Goal: Information Seeking & Learning: Learn about a topic

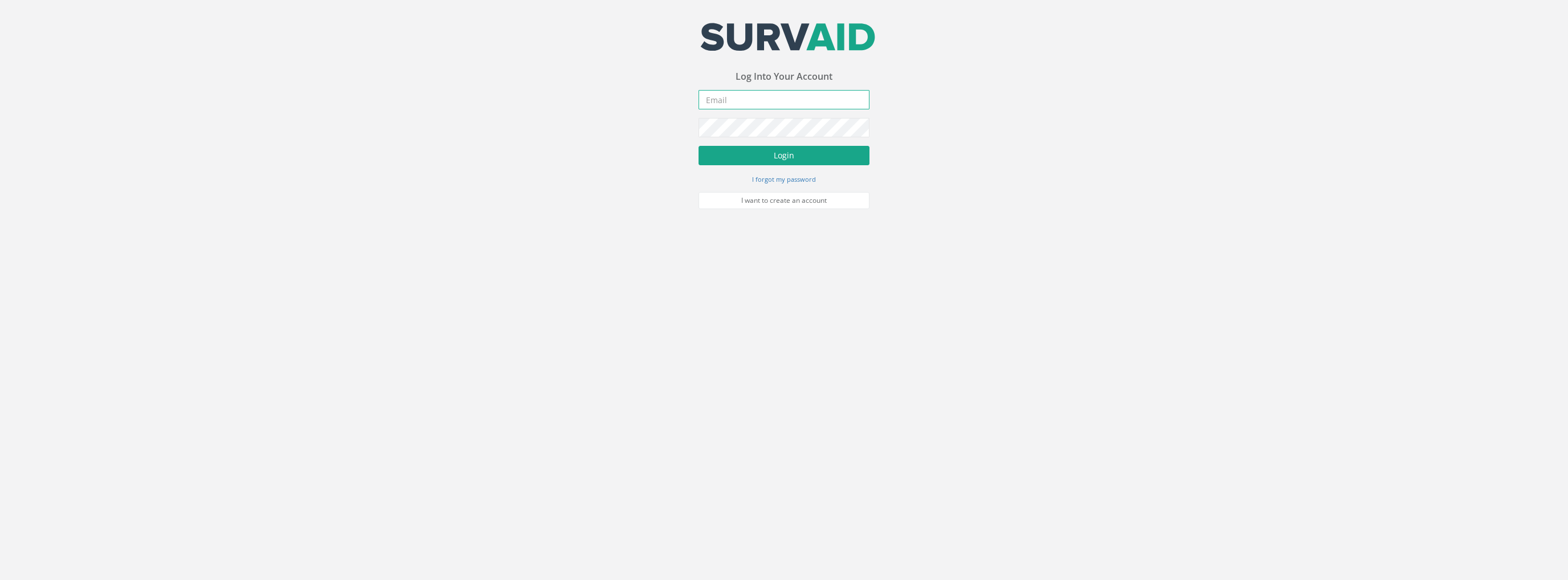
type input "[PERSON_NAME][EMAIL_ADDRESS][PERSON_NAME][DOMAIN_NAME]"
click at [753, 163] on button "Login" at bounding box center [784, 155] width 171 height 19
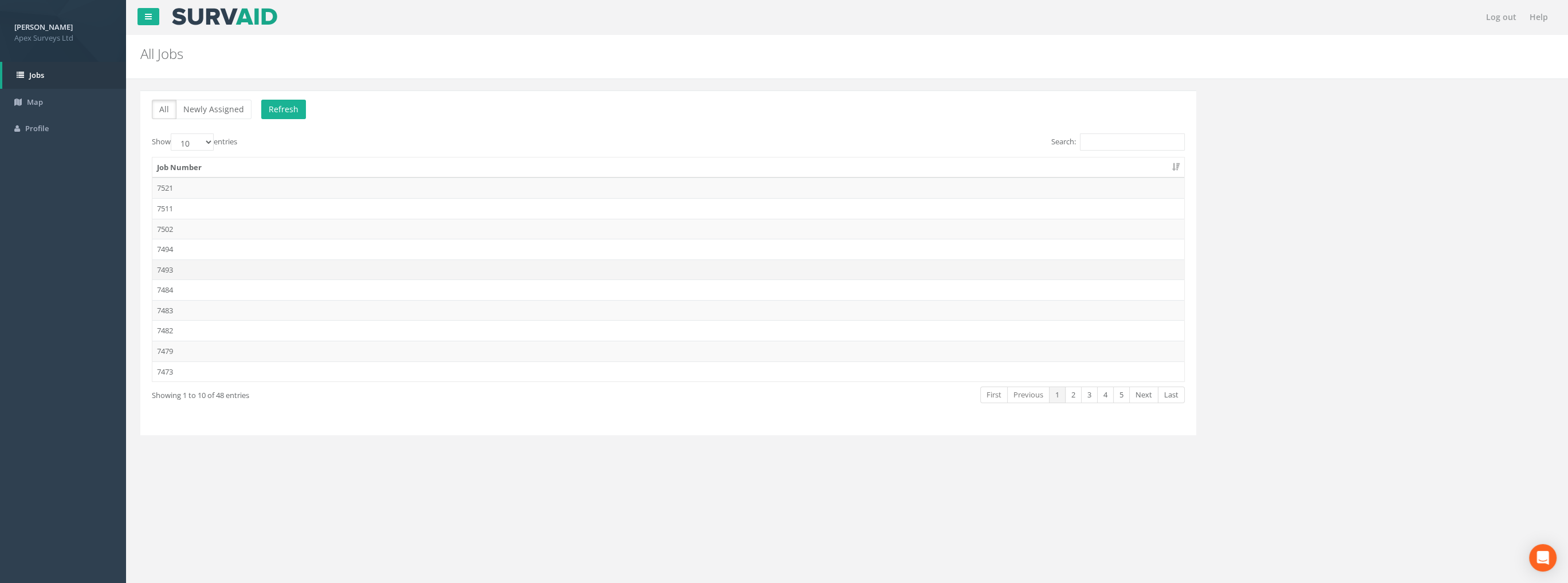
click at [174, 267] on td "7493" at bounding box center [668, 269] width 1032 height 20
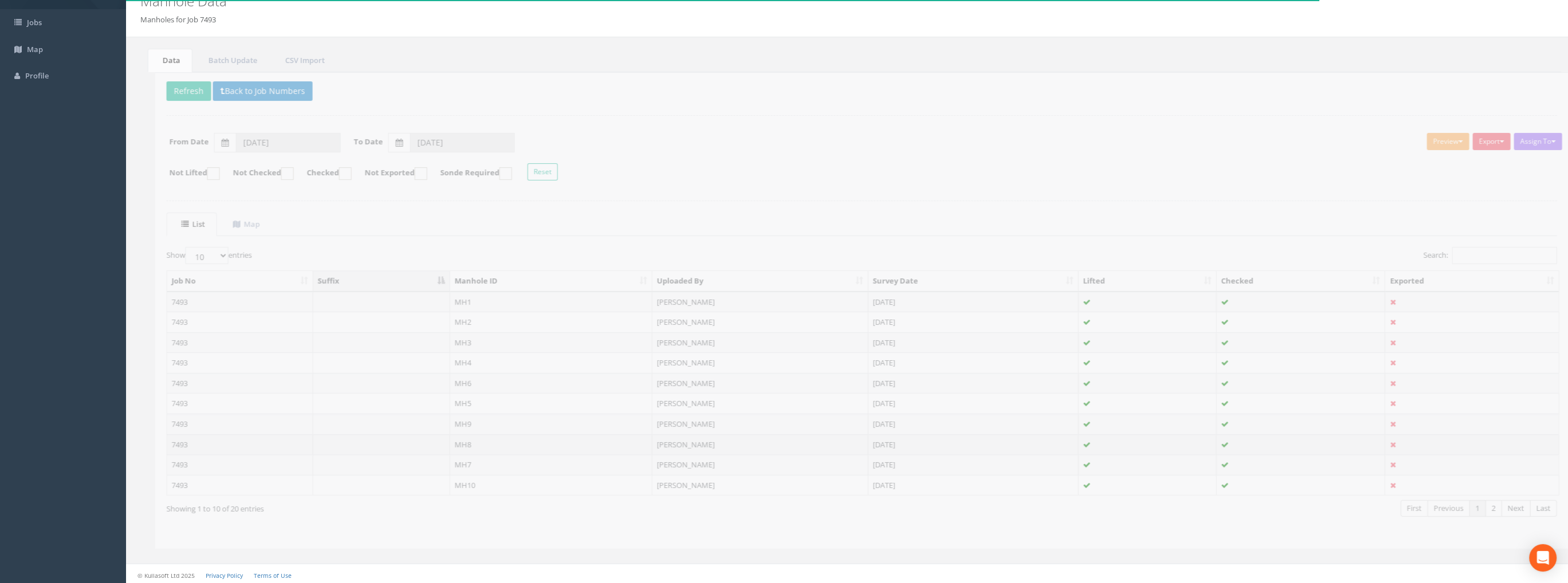
scroll to position [53, 0]
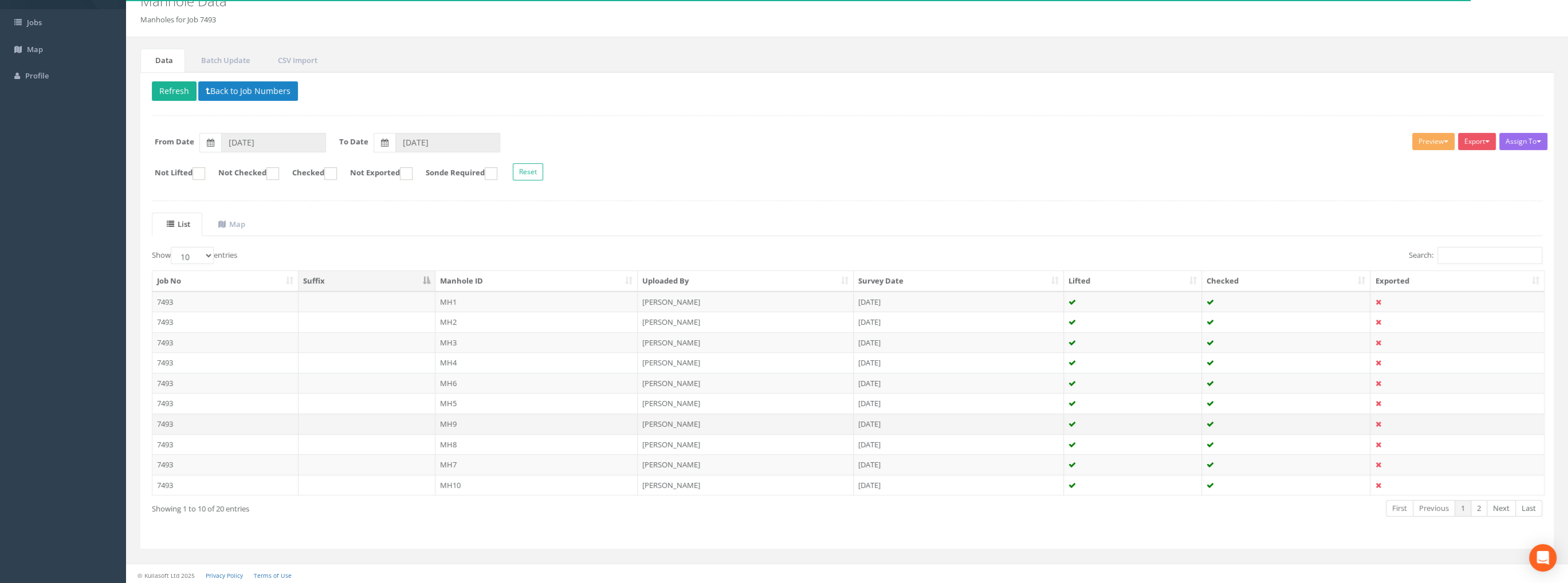
click at [451, 420] on td "MH9" at bounding box center [537, 423] width 203 height 20
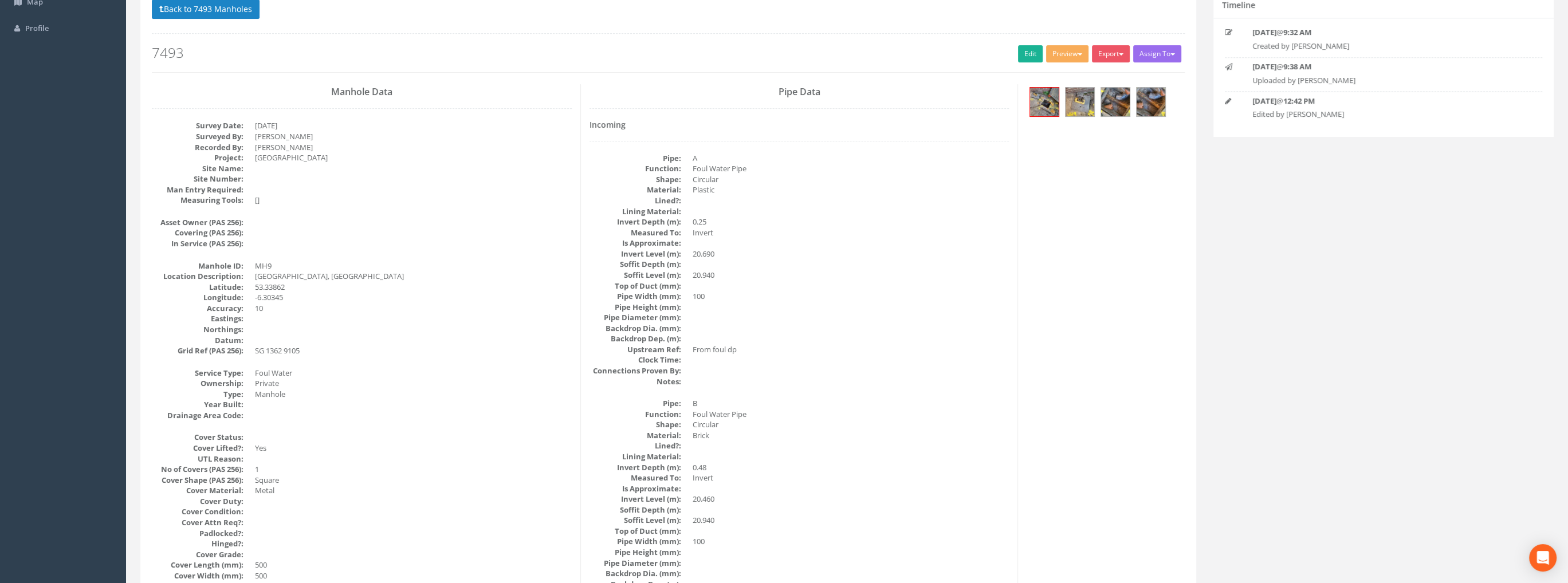
scroll to position [0, 0]
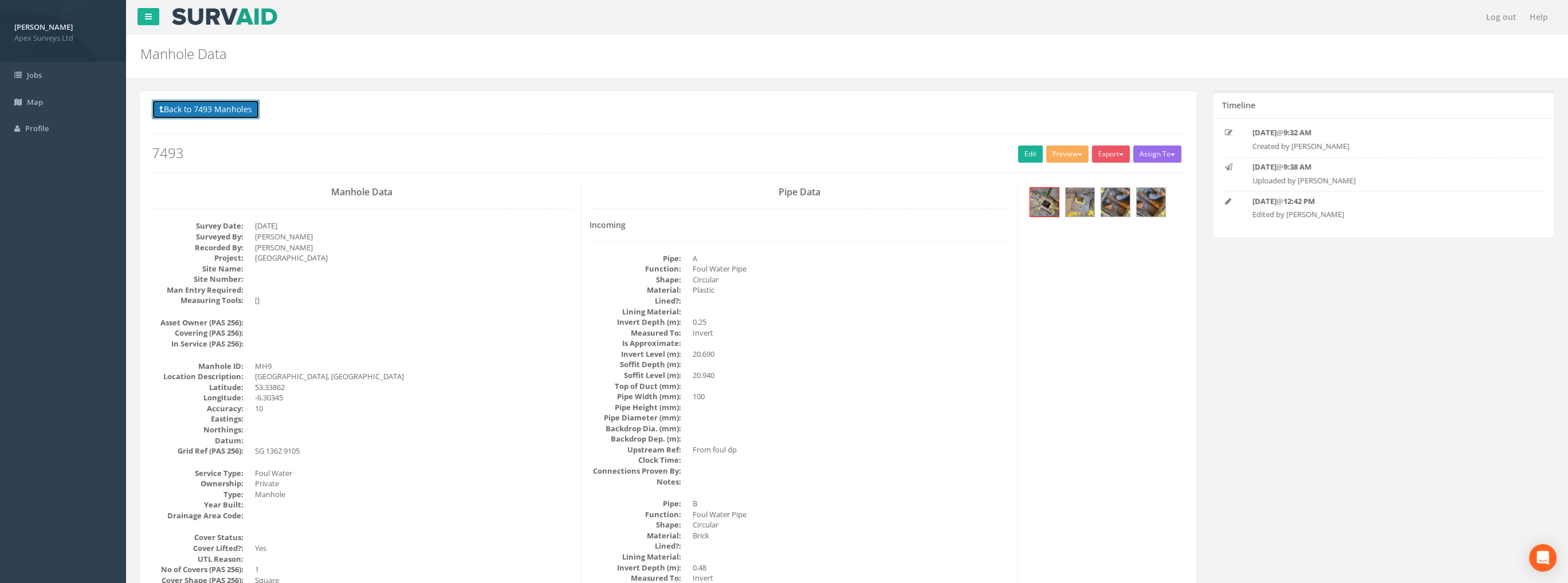
click at [198, 112] on button "Back to 7493 Manholes" at bounding box center [205, 110] width 107 height 20
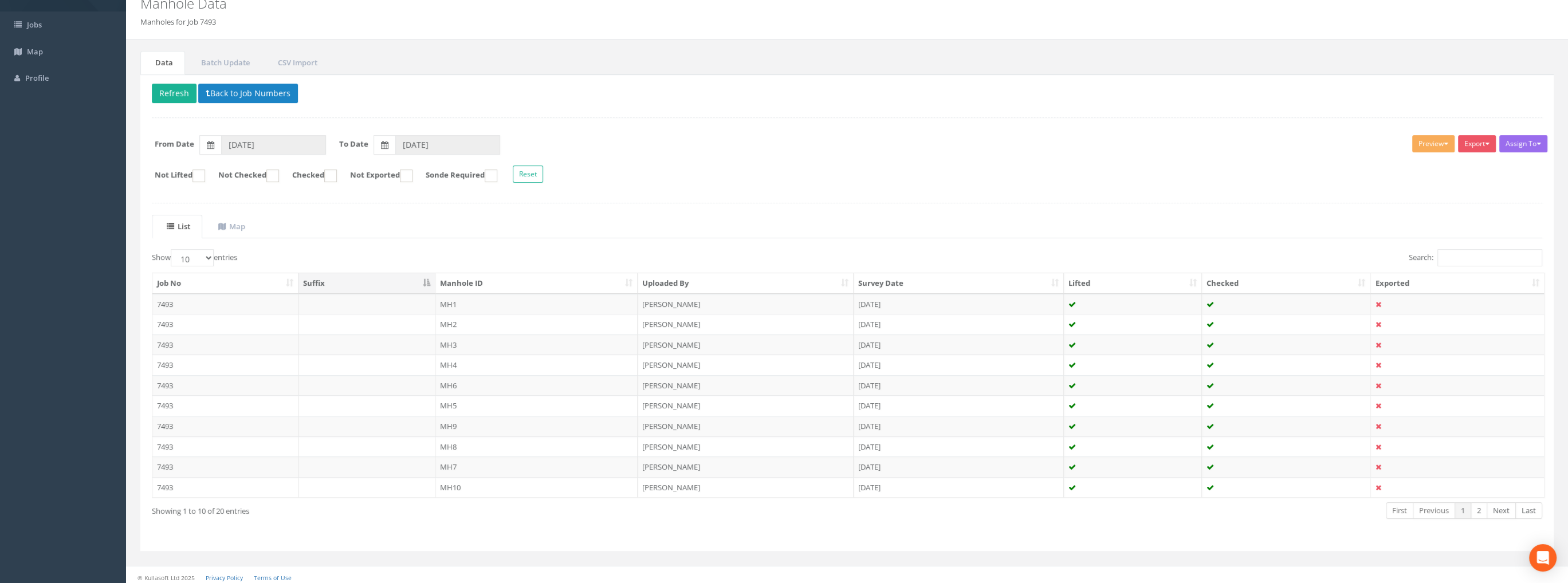
scroll to position [53, 0]
click at [467, 481] on td "MH10" at bounding box center [537, 485] width 203 height 20
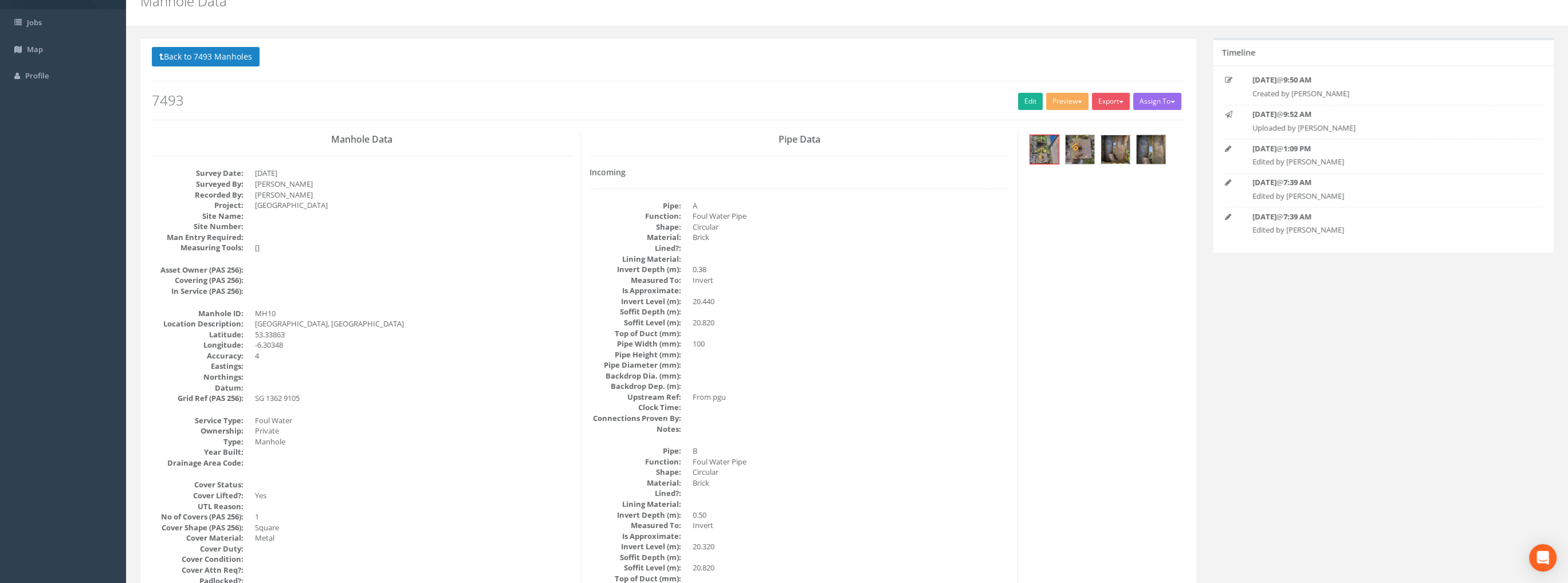
click at [1113, 141] on img at bounding box center [1115, 150] width 29 height 29
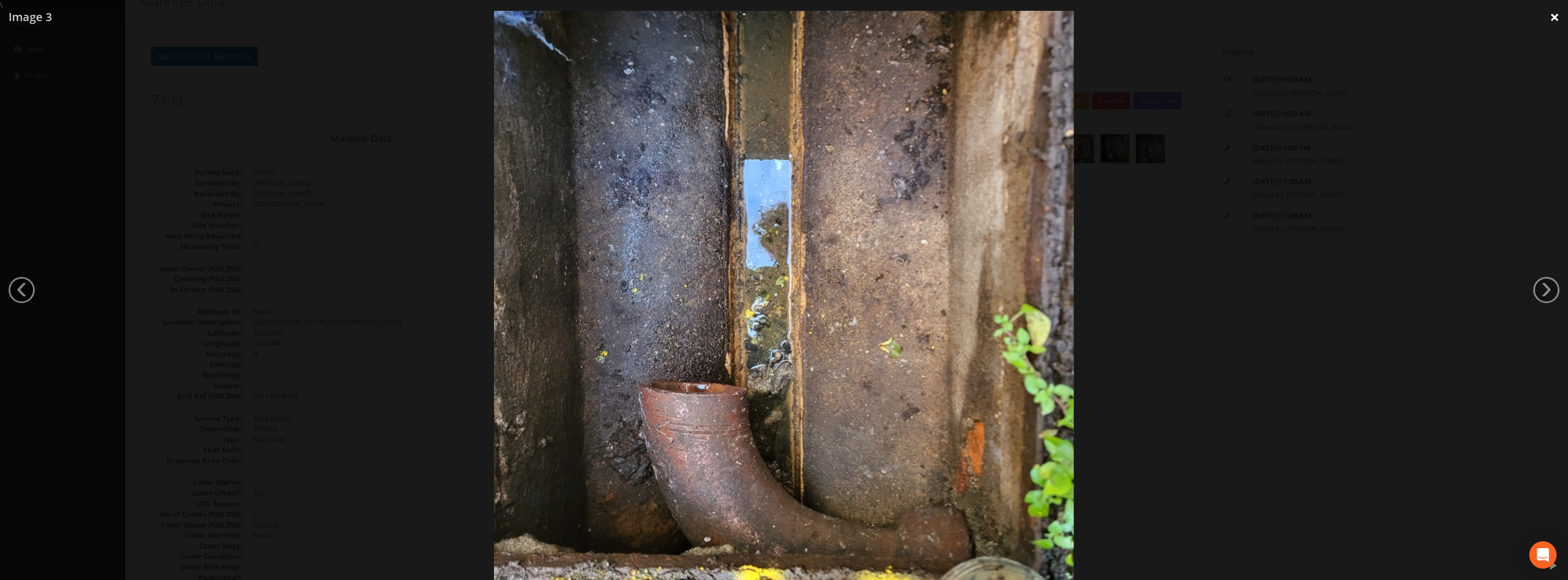
click at [1552, 19] on link "×" at bounding box center [1555, 17] width 27 height 34
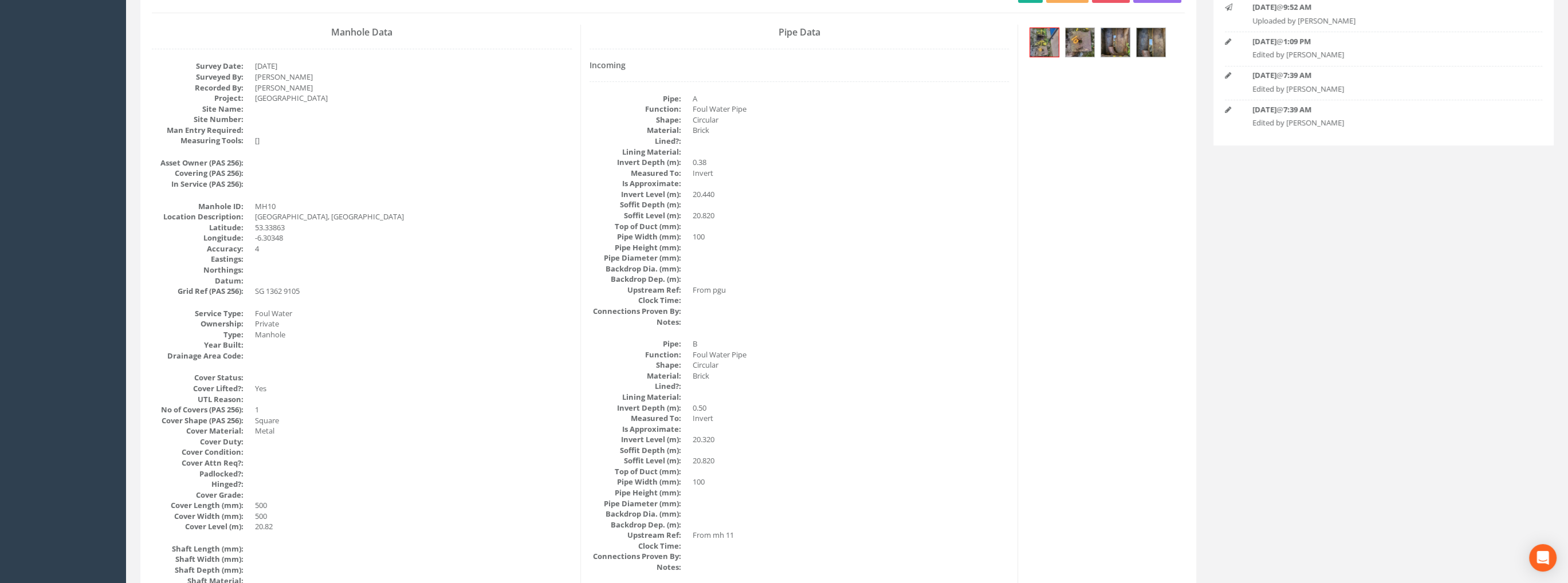
scroll to position [168, 0]
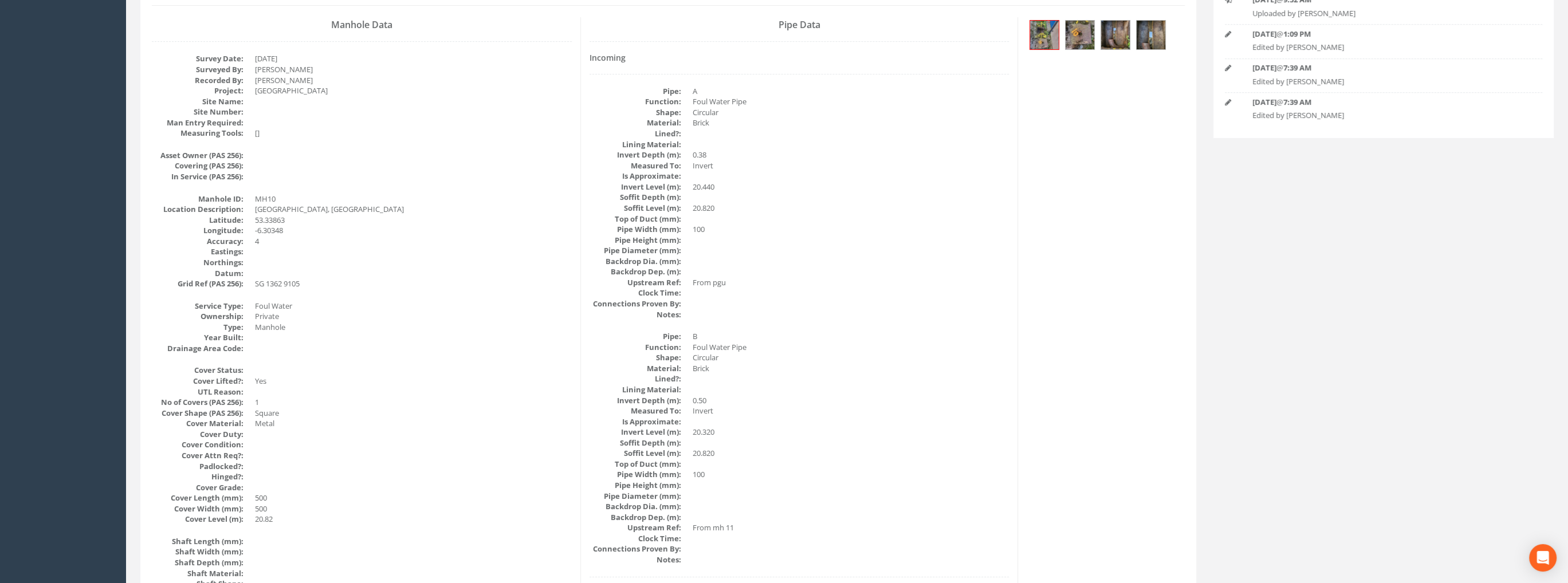
click at [1028, 27] on div at bounding box center [1106, 36] width 158 height 38
click at [1037, 31] on img at bounding box center [1045, 35] width 29 height 29
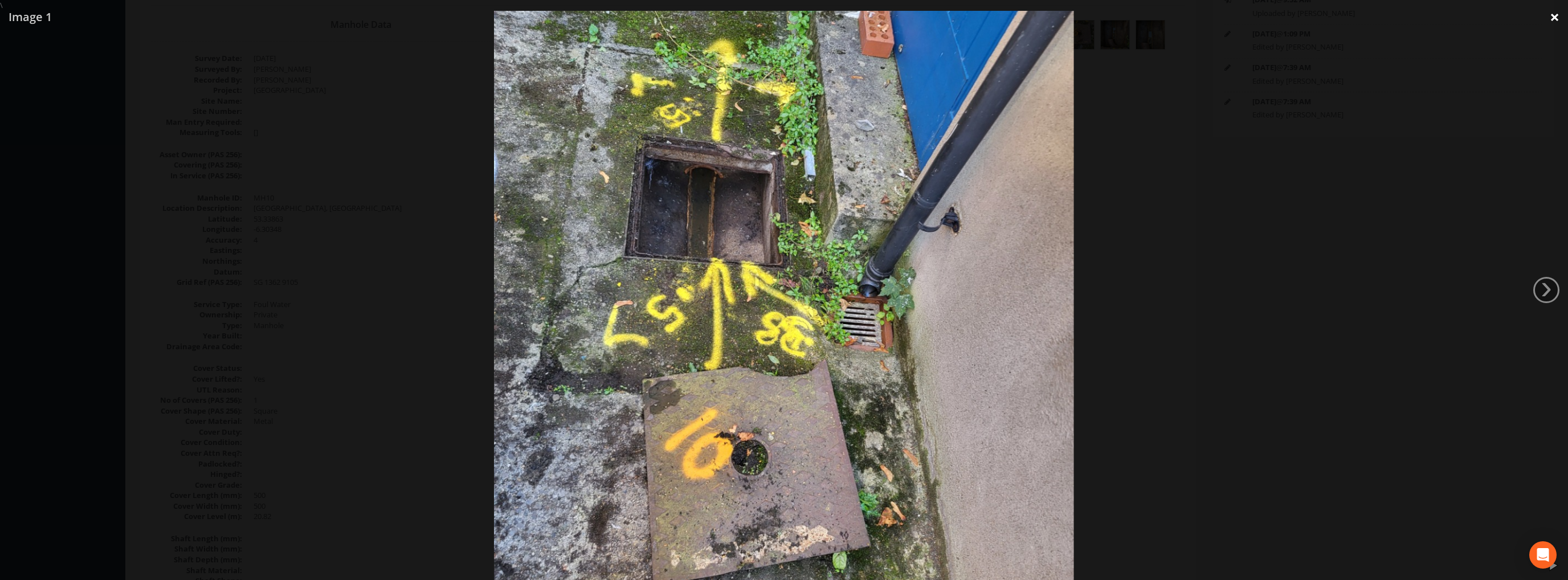
click at [1549, 18] on link "×" at bounding box center [1555, 17] width 27 height 34
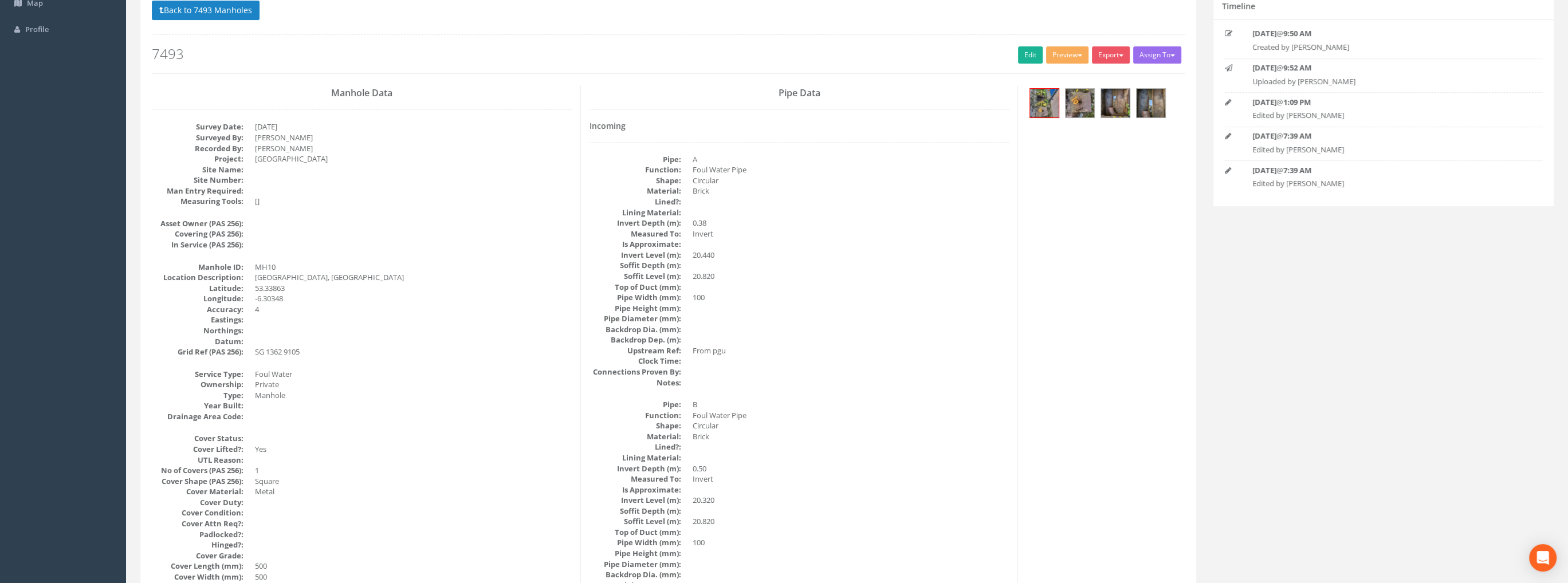
scroll to position [0, 0]
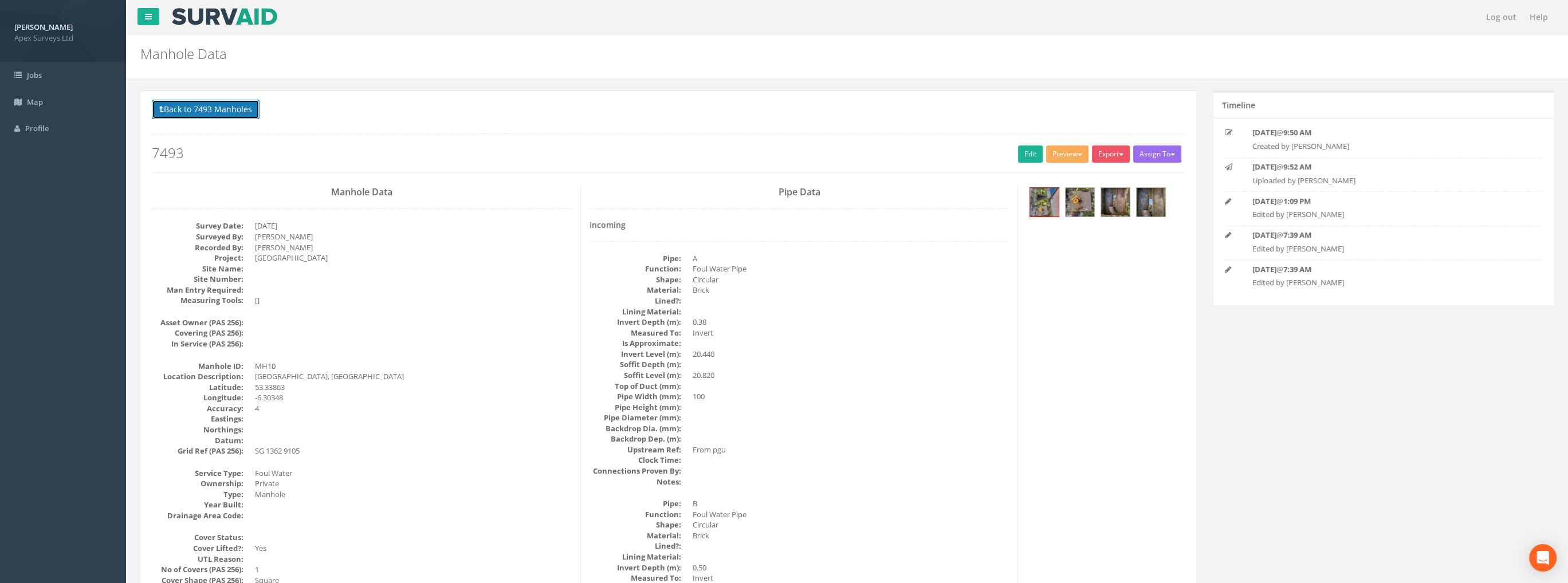
click at [198, 106] on button "Back to 7493 Manholes" at bounding box center [205, 110] width 107 height 20
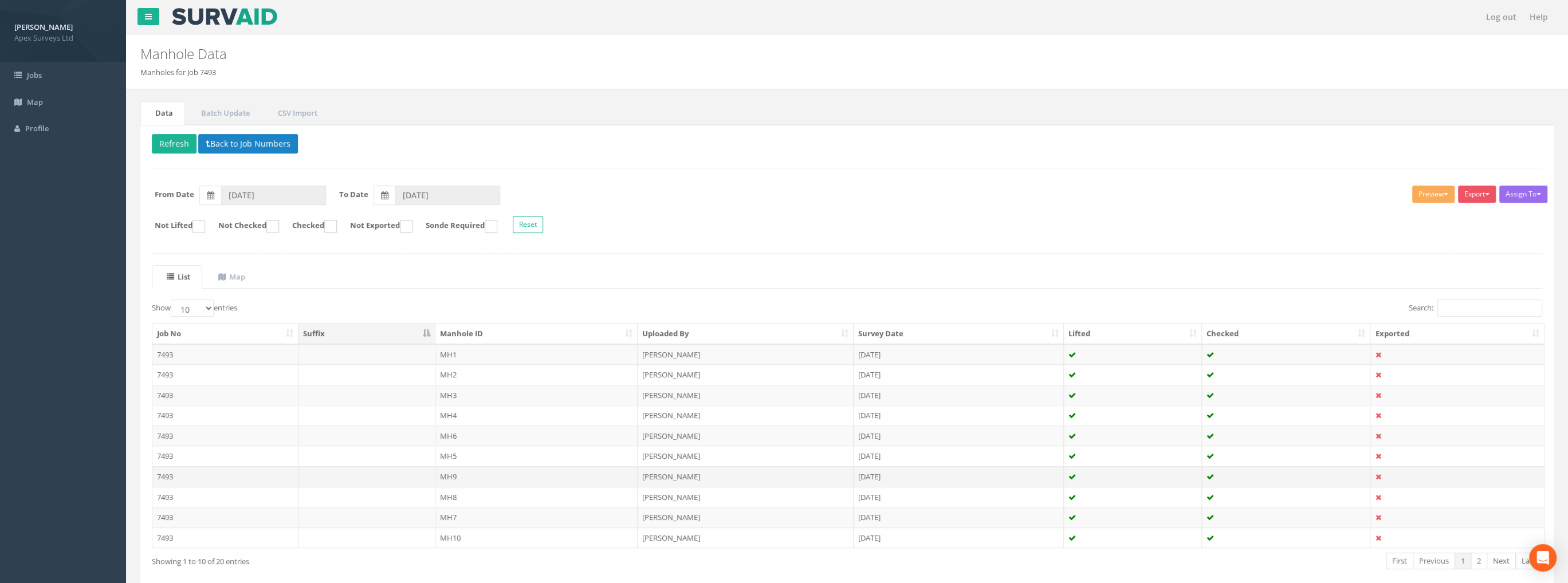
click at [456, 475] on td "MH9" at bounding box center [537, 476] width 203 height 20
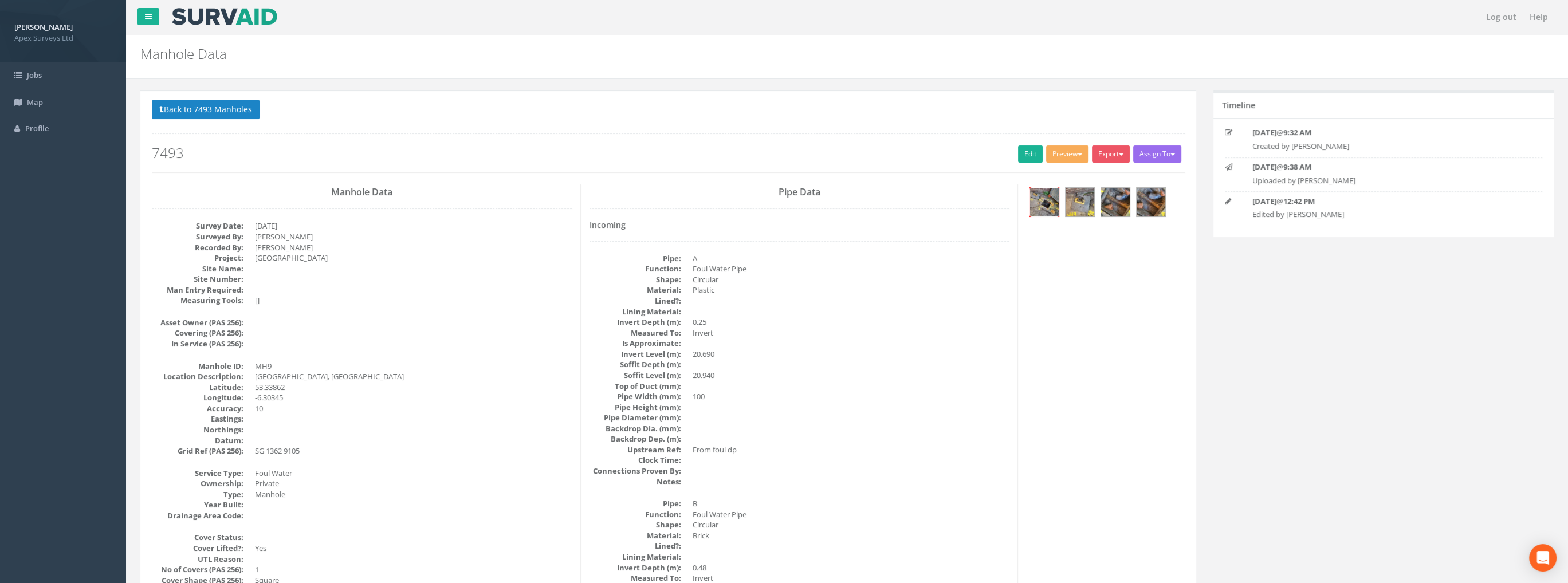
click at [1045, 201] on img at bounding box center [1045, 202] width 29 height 29
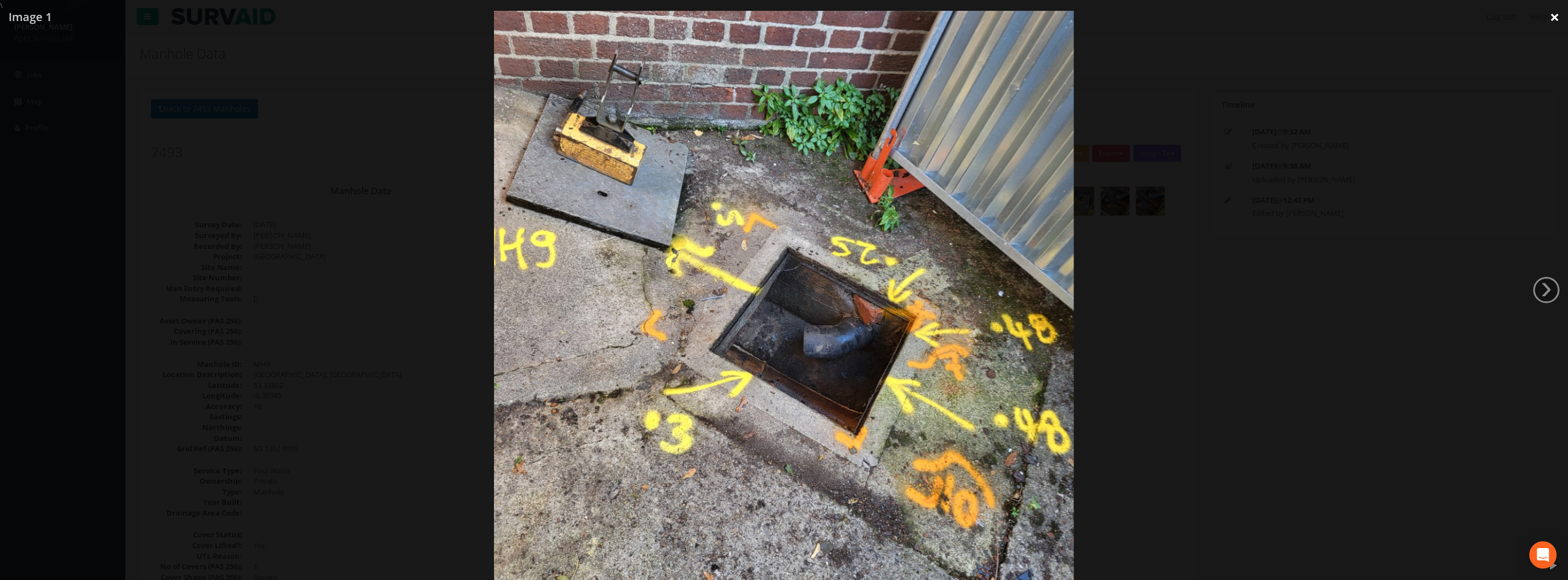
click at [1552, 16] on link "×" at bounding box center [1555, 17] width 27 height 34
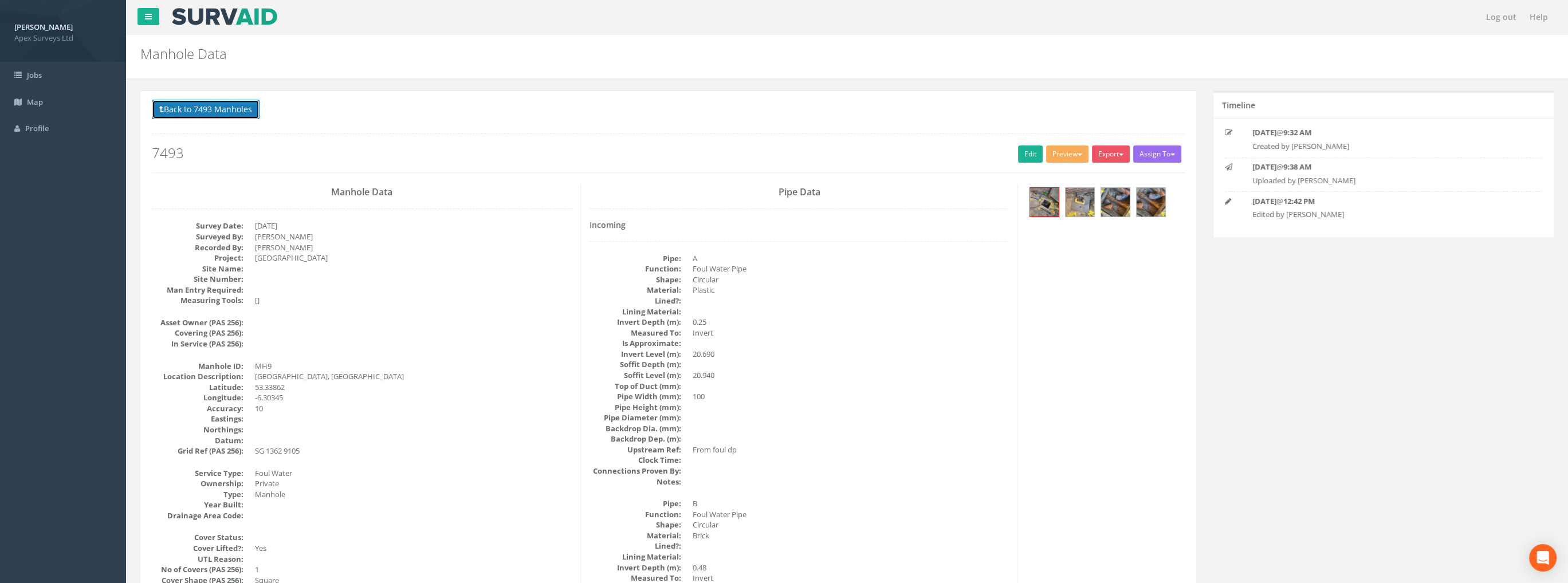
click at [222, 114] on button "Back to 7493 Manholes" at bounding box center [205, 110] width 107 height 20
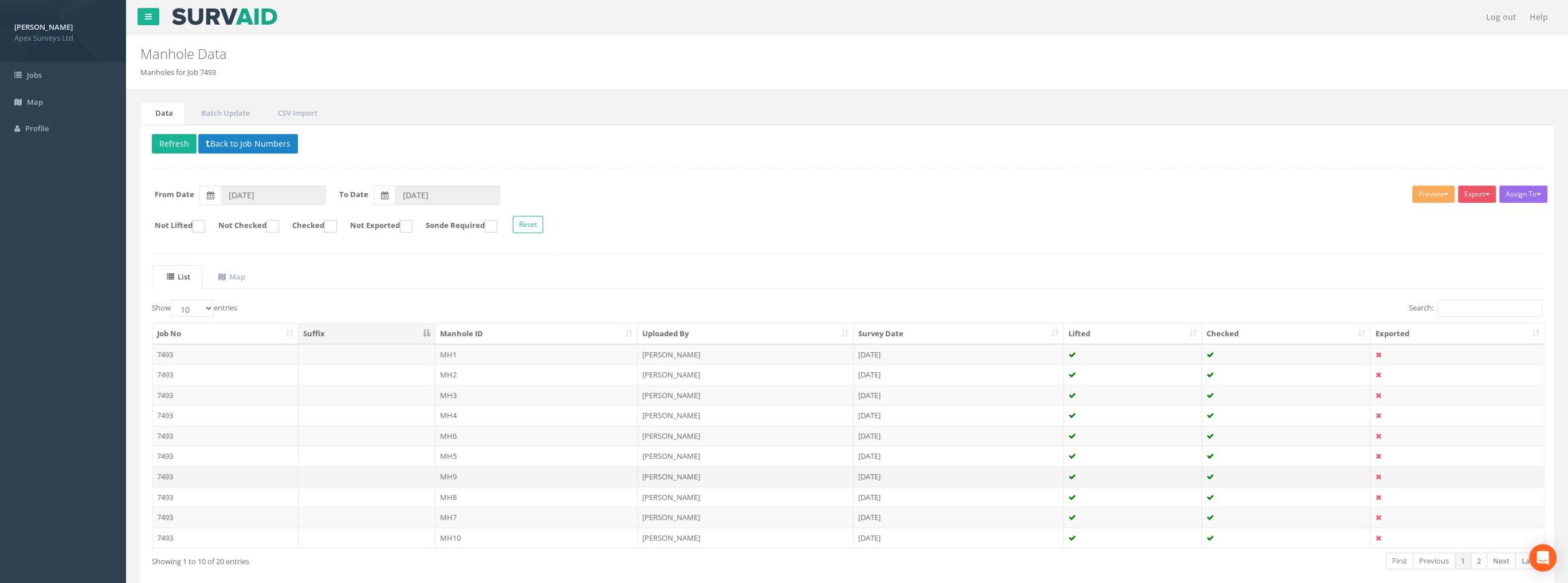
click at [452, 473] on td "MH9" at bounding box center [537, 476] width 203 height 20
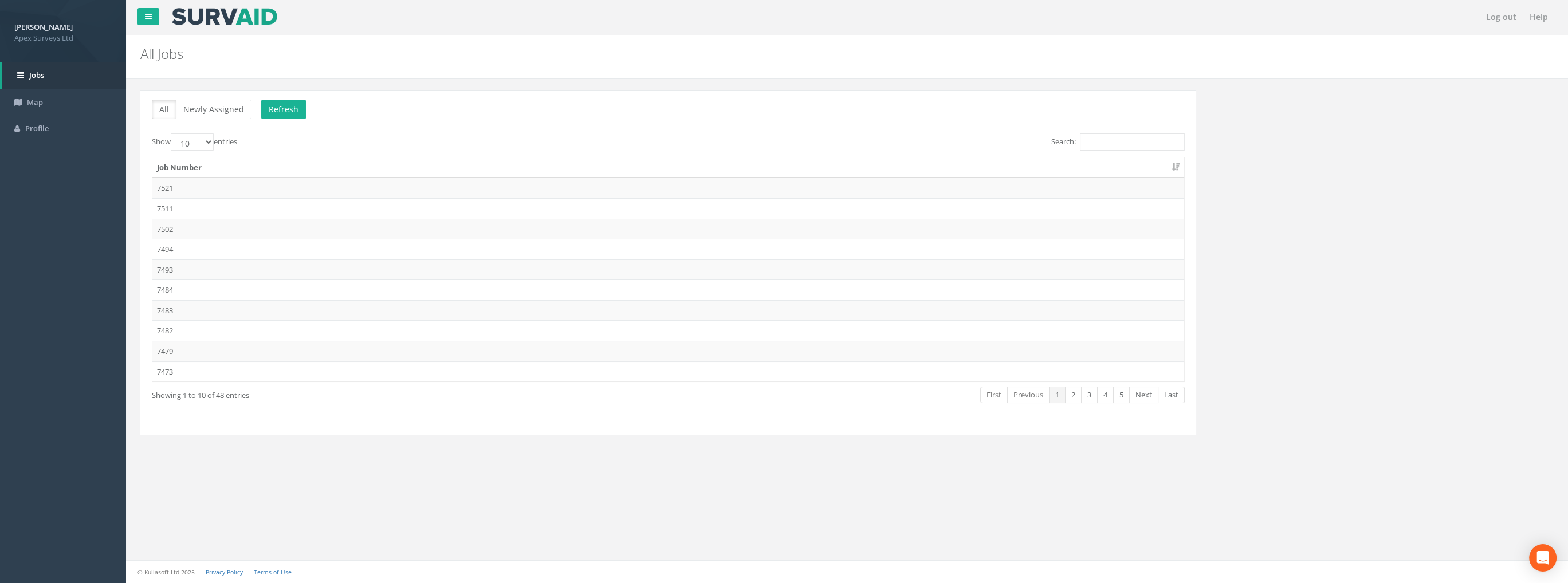
click at [186, 267] on td "7493" at bounding box center [668, 269] width 1032 height 20
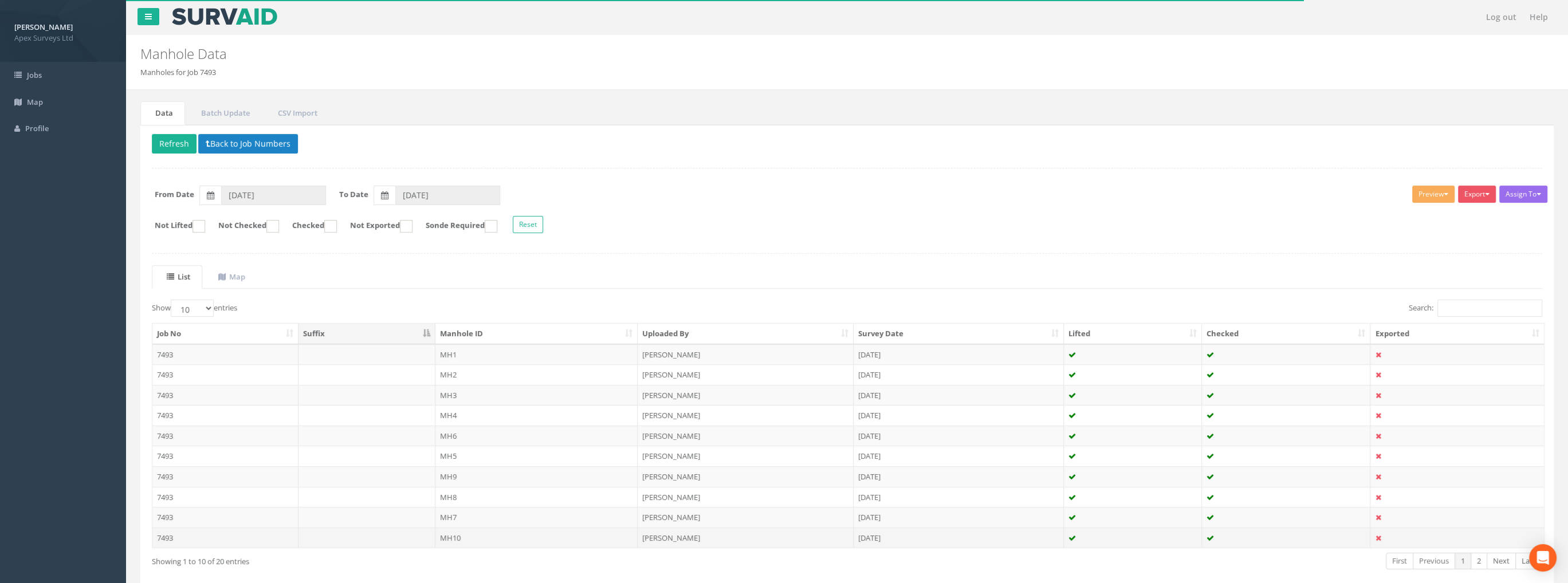
click at [461, 536] on td "MH10" at bounding box center [537, 537] width 203 height 20
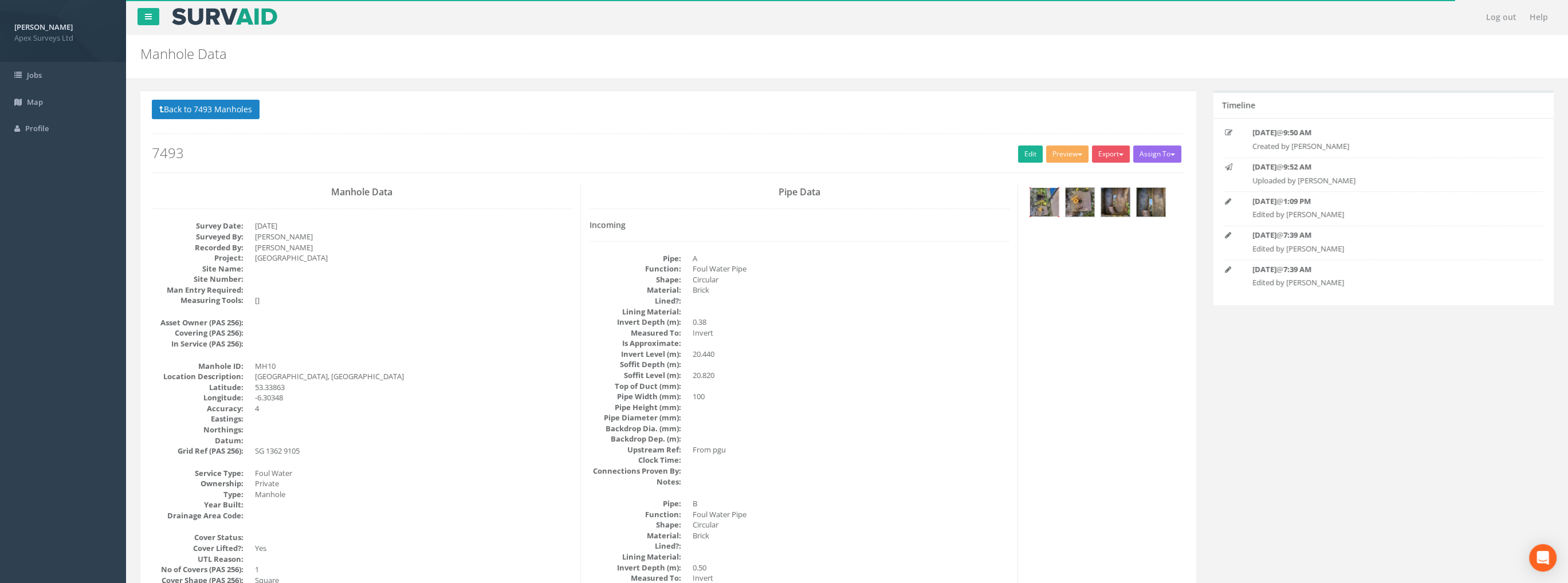
click at [1038, 194] on img at bounding box center [1045, 202] width 29 height 29
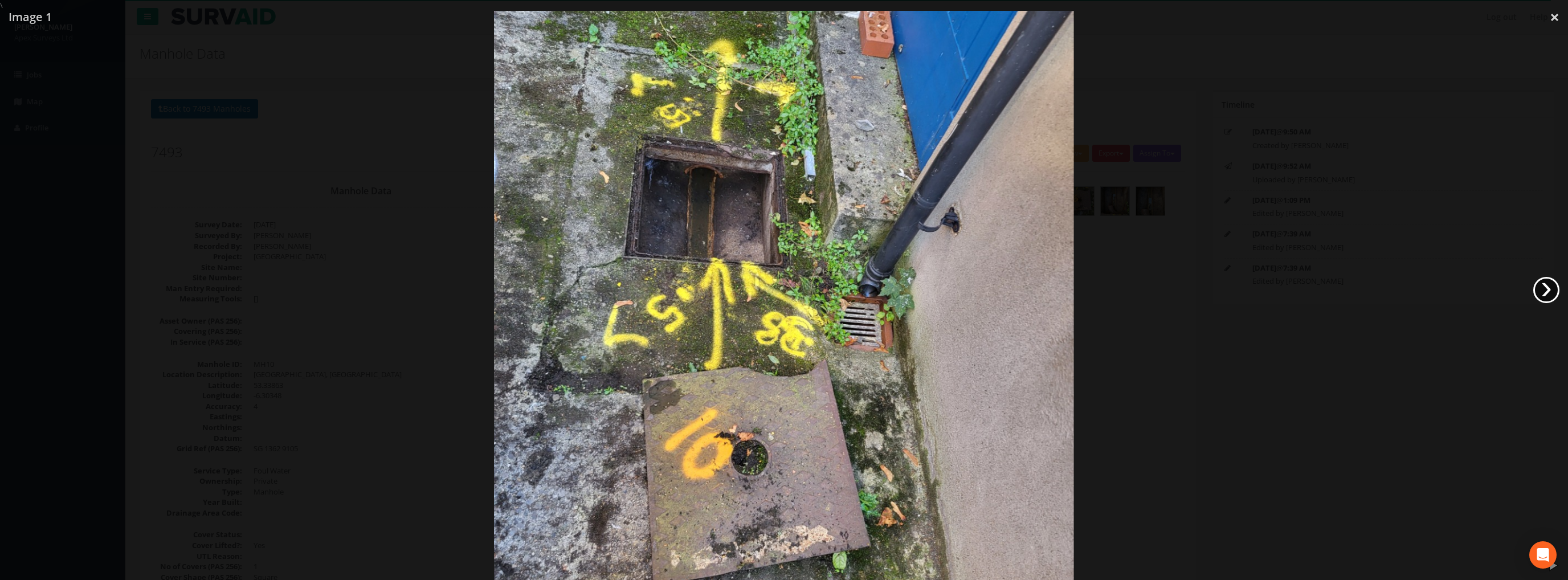
click at [1546, 288] on link "›" at bounding box center [1546, 289] width 26 height 26
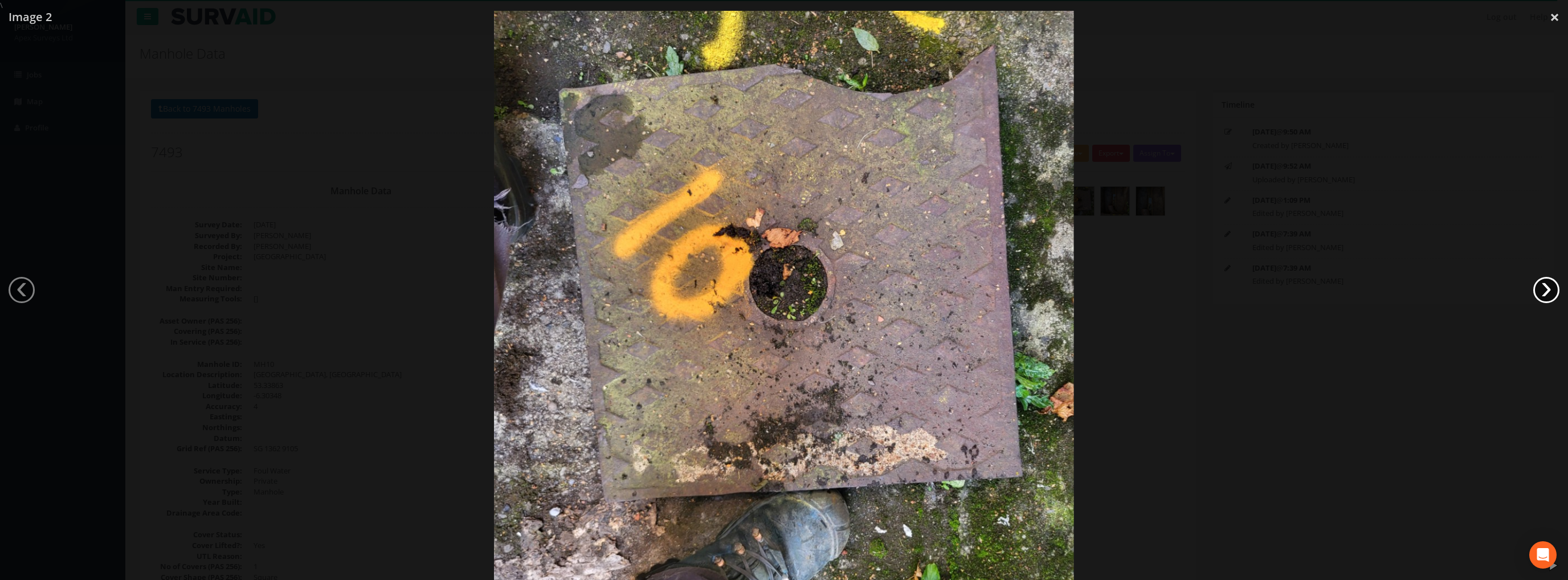
click at [1545, 288] on link "›" at bounding box center [1546, 289] width 26 height 26
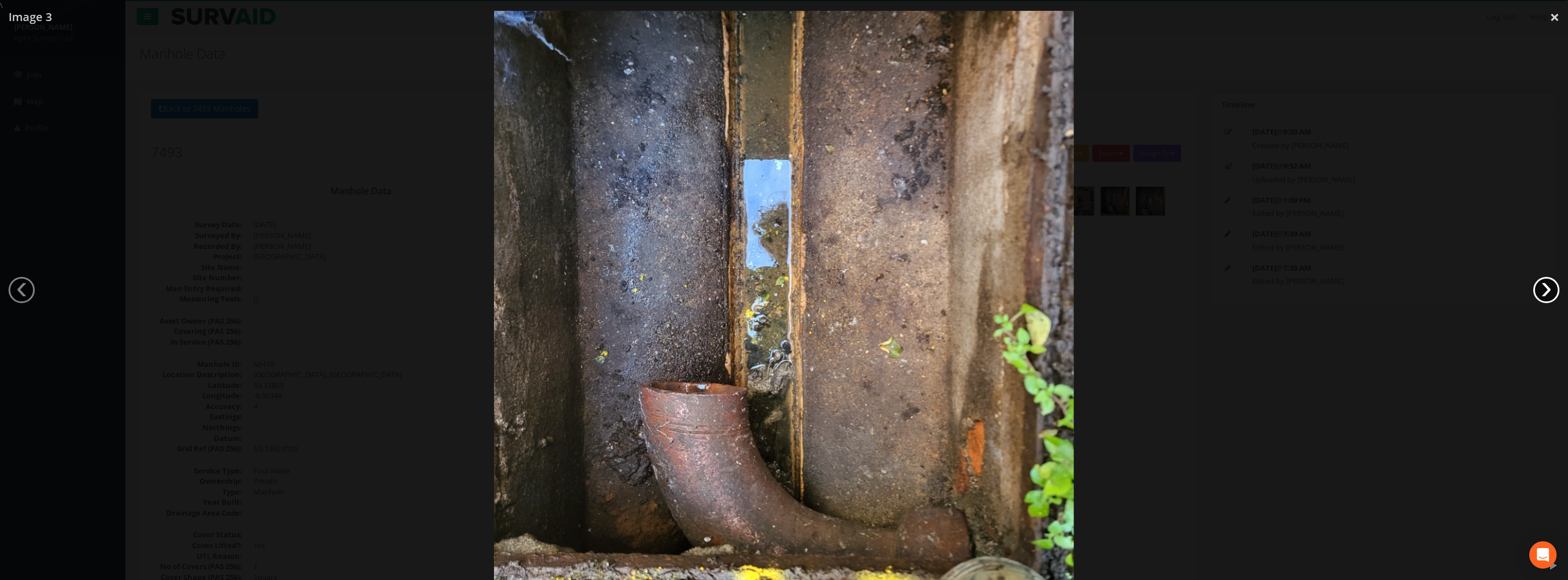
click at [1546, 286] on link "›" at bounding box center [1546, 289] width 26 height 26
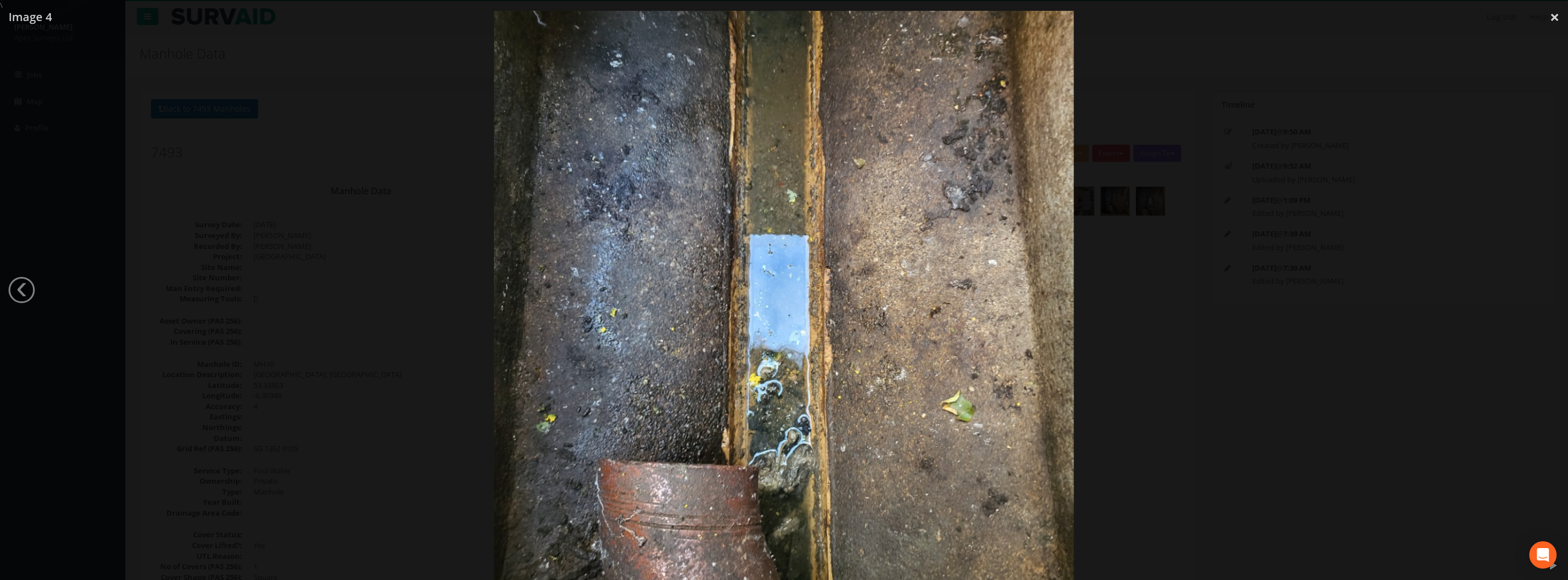
click at [1546, 286] on div at bounding box center [784, 300] width 1568 height 580
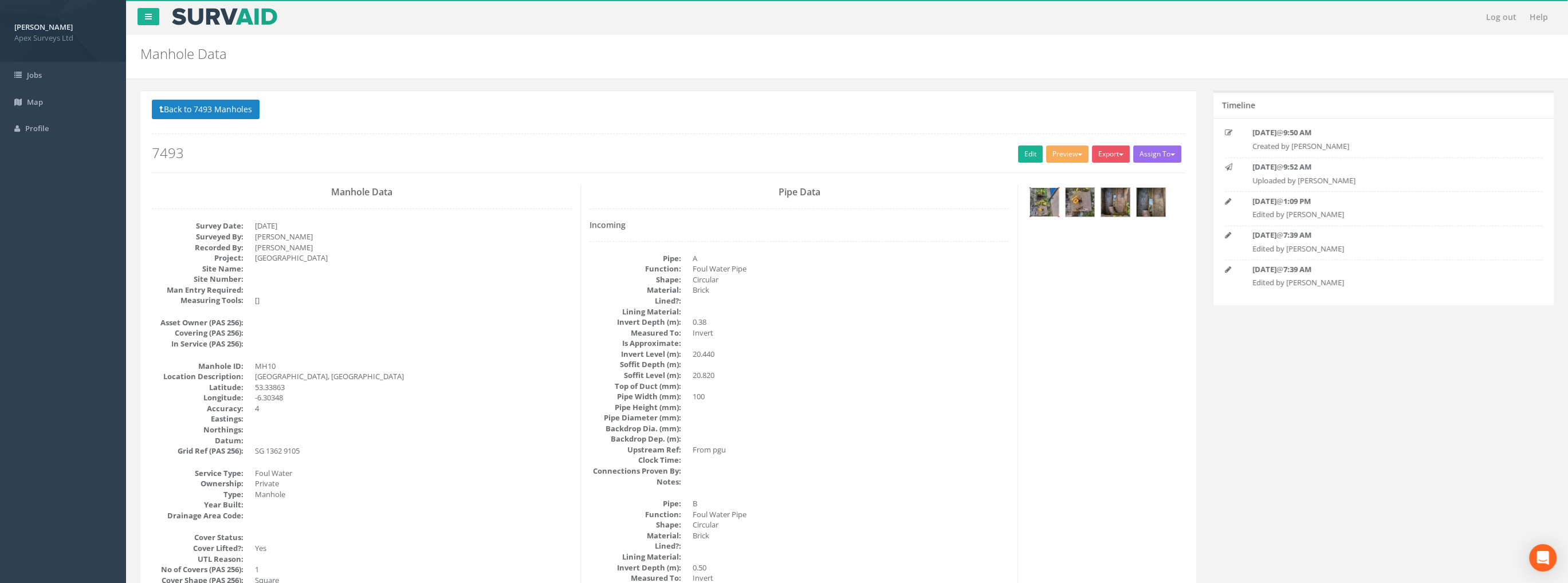
click at [1045, 206] on img at bounding box center [1045, 202] width 29 height 29
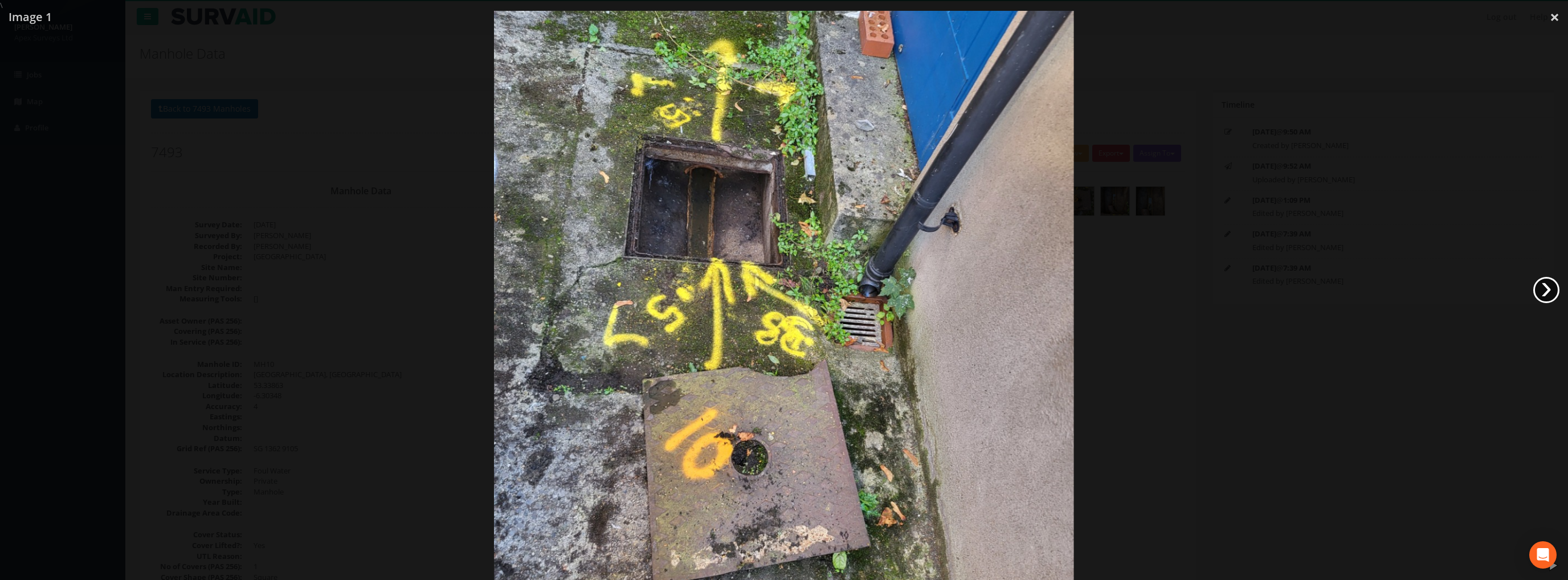
click at [1547, 288] on link "›" at bounding box center [1546, 289] width 26 height 26
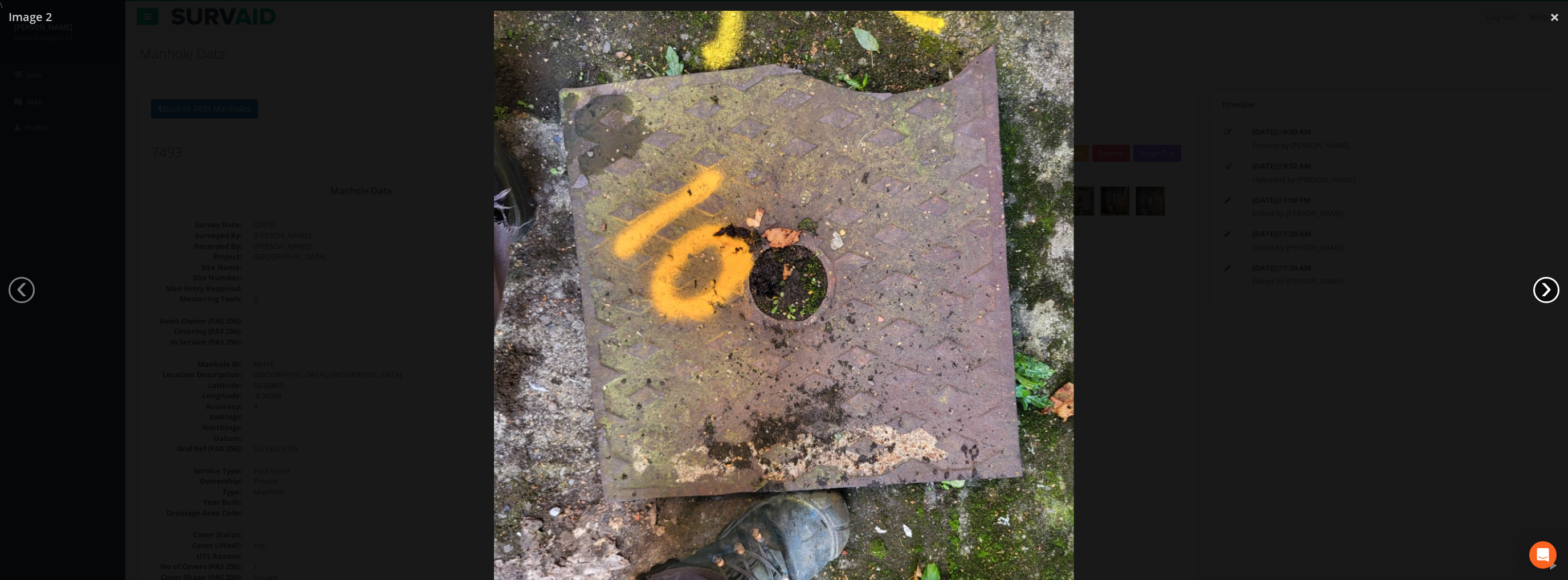
click at [1543, 286] on link "›" at bounding box center [1546, 289] width 26 height 26
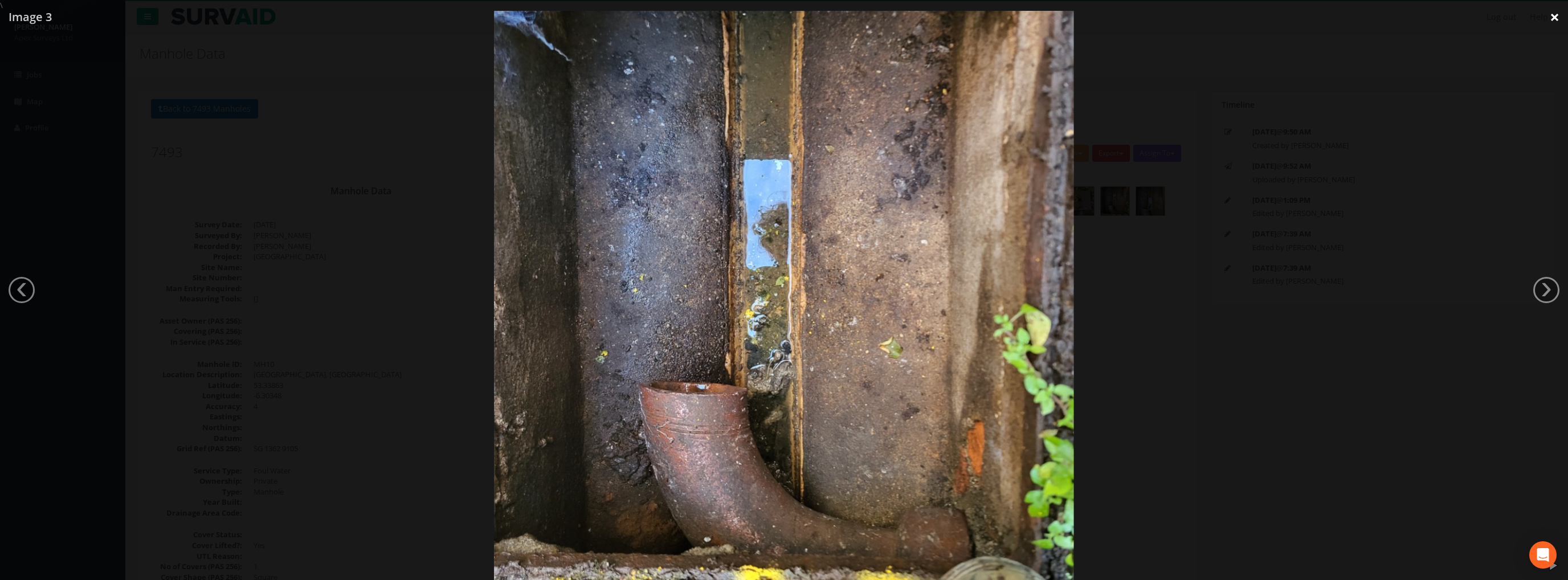
click at [1547, 16] on link "×" at bounding box center [1555, 17] width 27 height 34
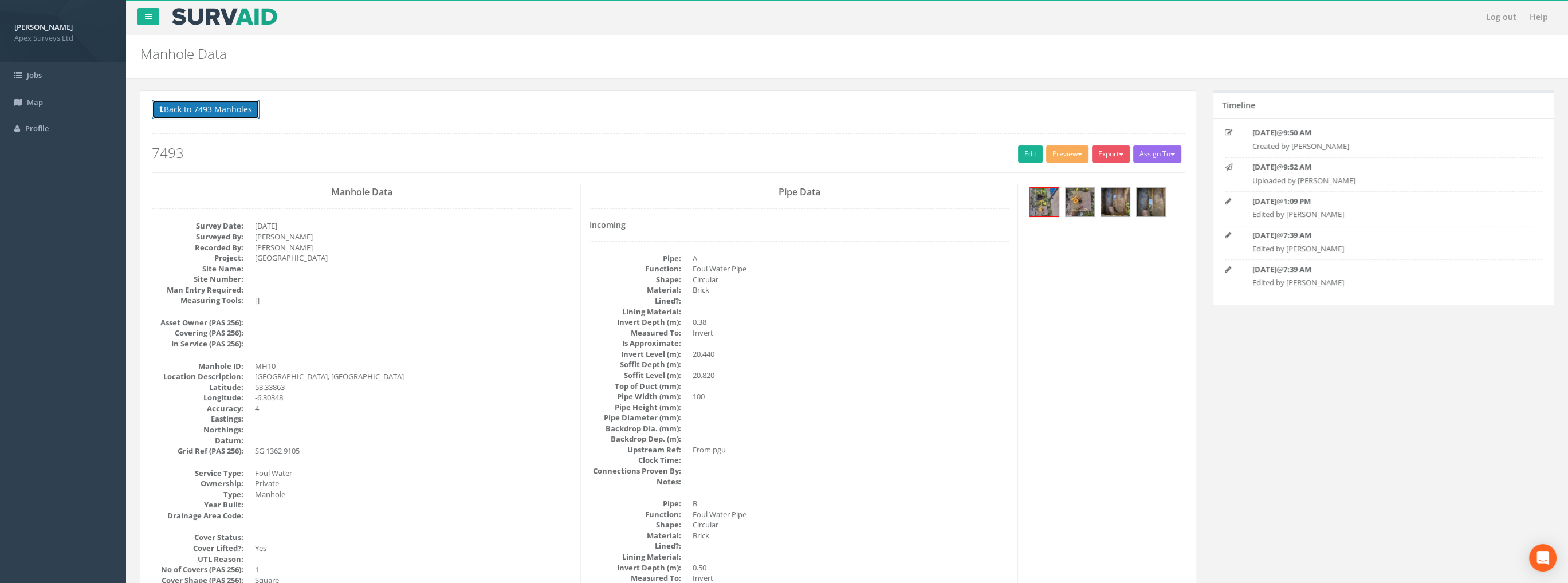
click at [212, 107] on button "Back to 7493 Manholes" at bounding box center [205, 110] width 107 height 20
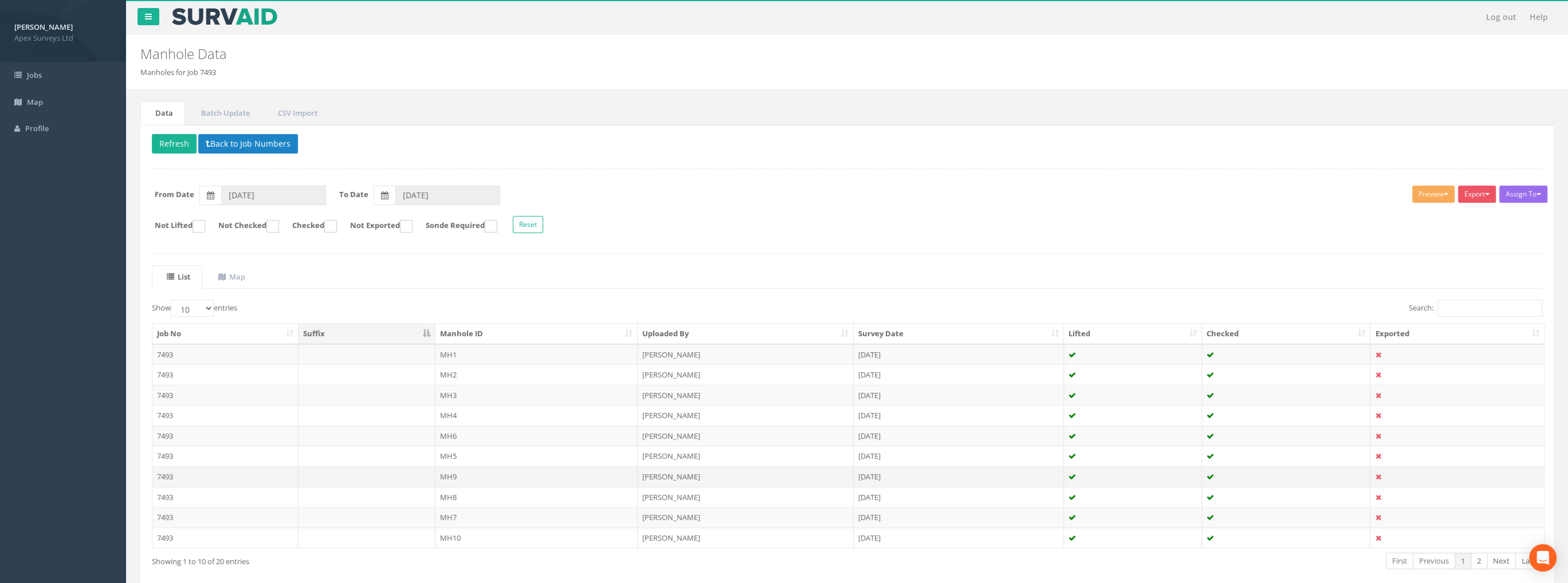
click at [454, 473] on td "MH9" at bounding box center [537, 476] width 203 height 20
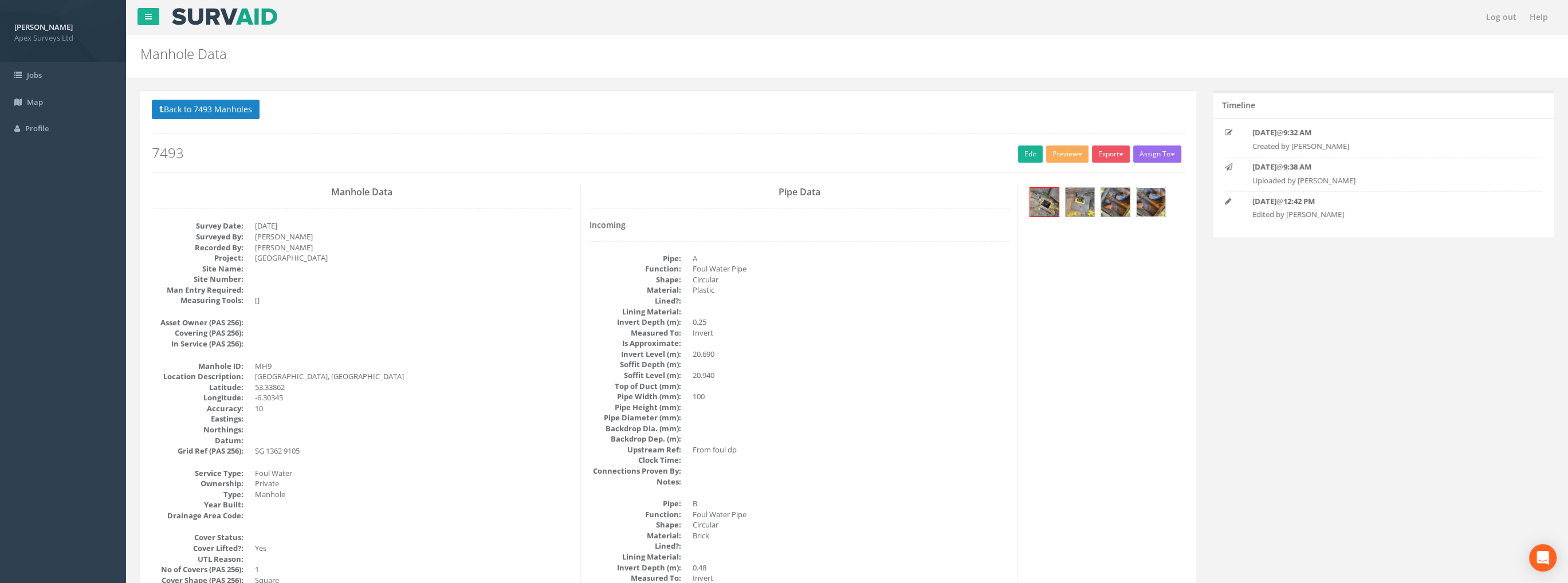
click at [1157, 202] on img at bounding box center [1151, 202] width 29 height 29
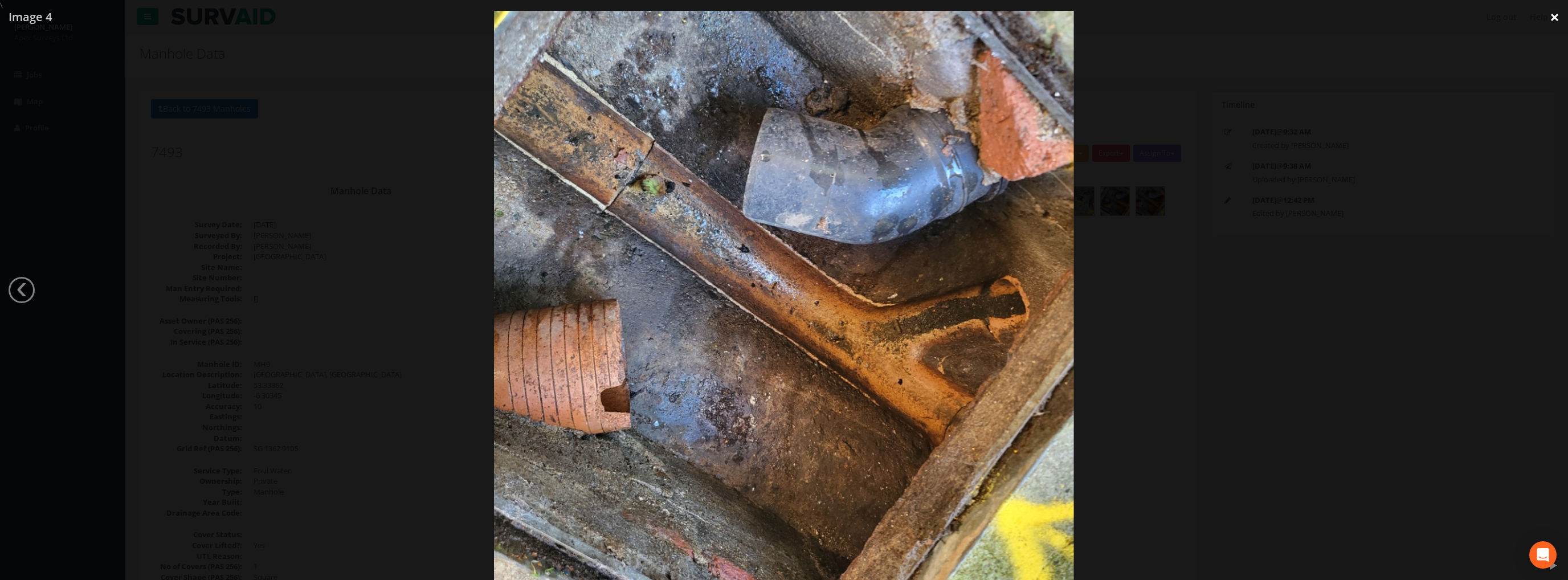
click at [1555, 16] on link "×" at bounding box center [1555, 17] width 27 height 34
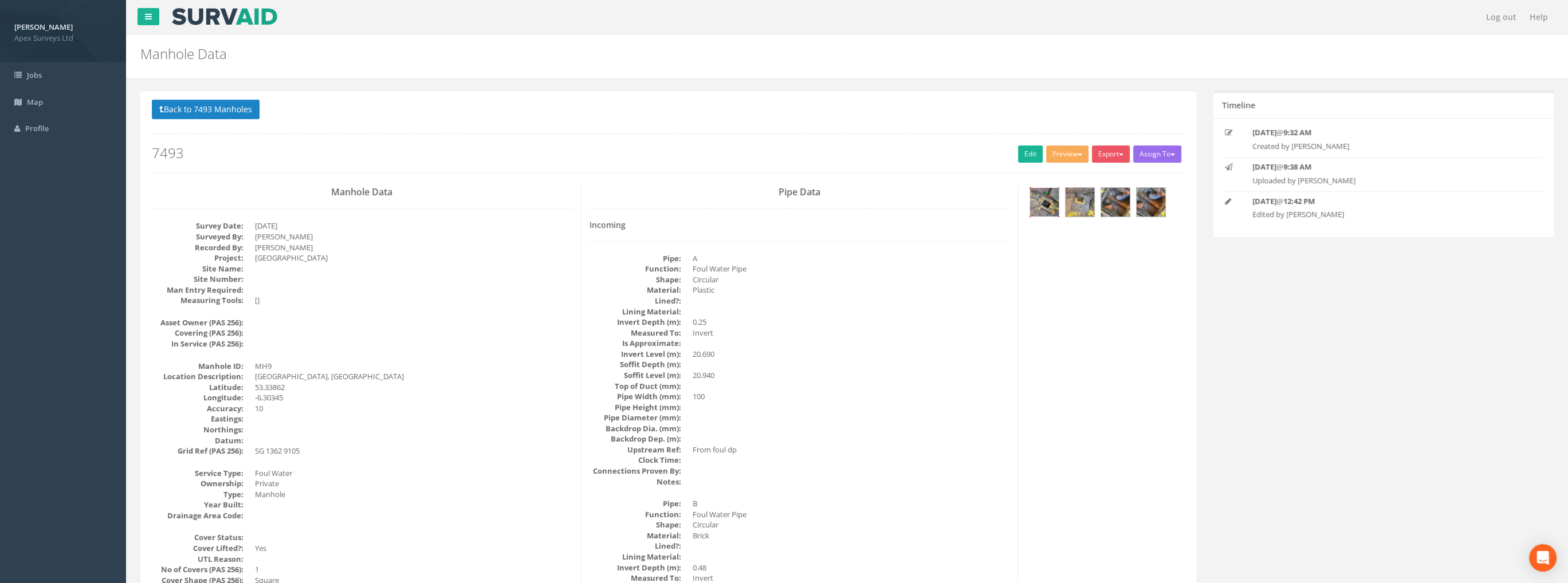
click at [1049, 195] on img at bounding box center [1045, 202] width 29 height 29
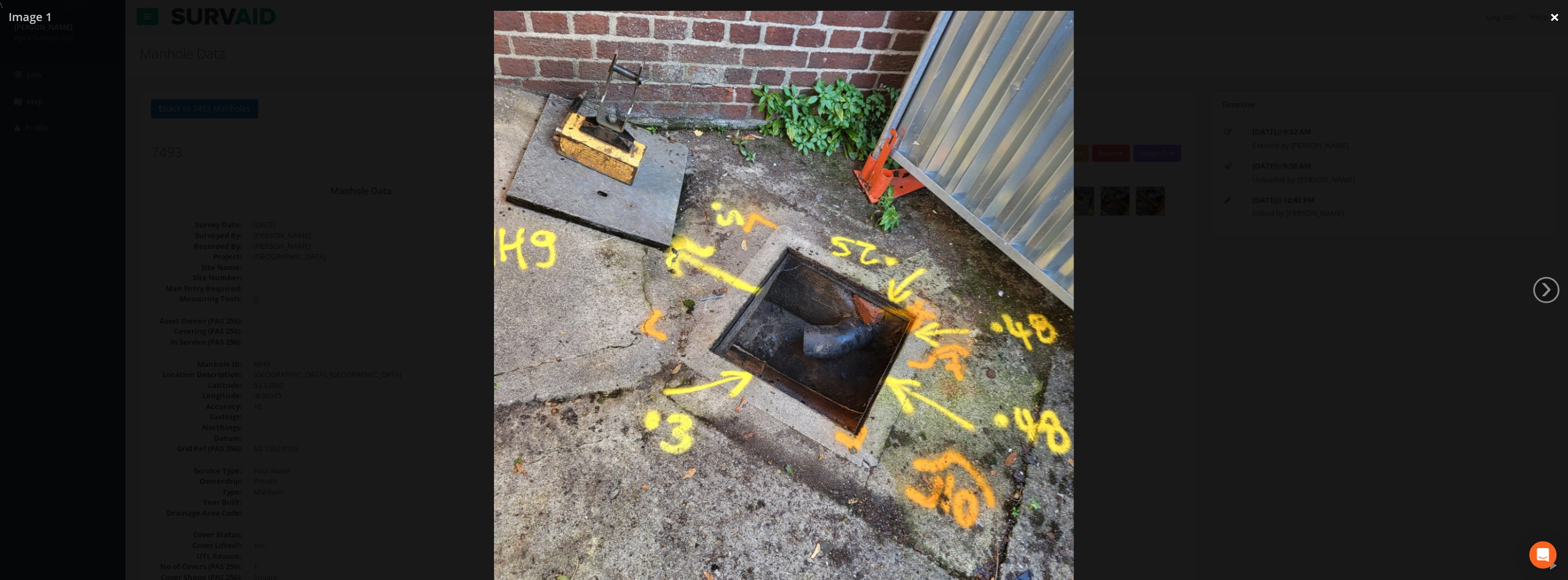
click at [1556, 22] on link "×" at bounding box center [1555, 17] width 27 height 34
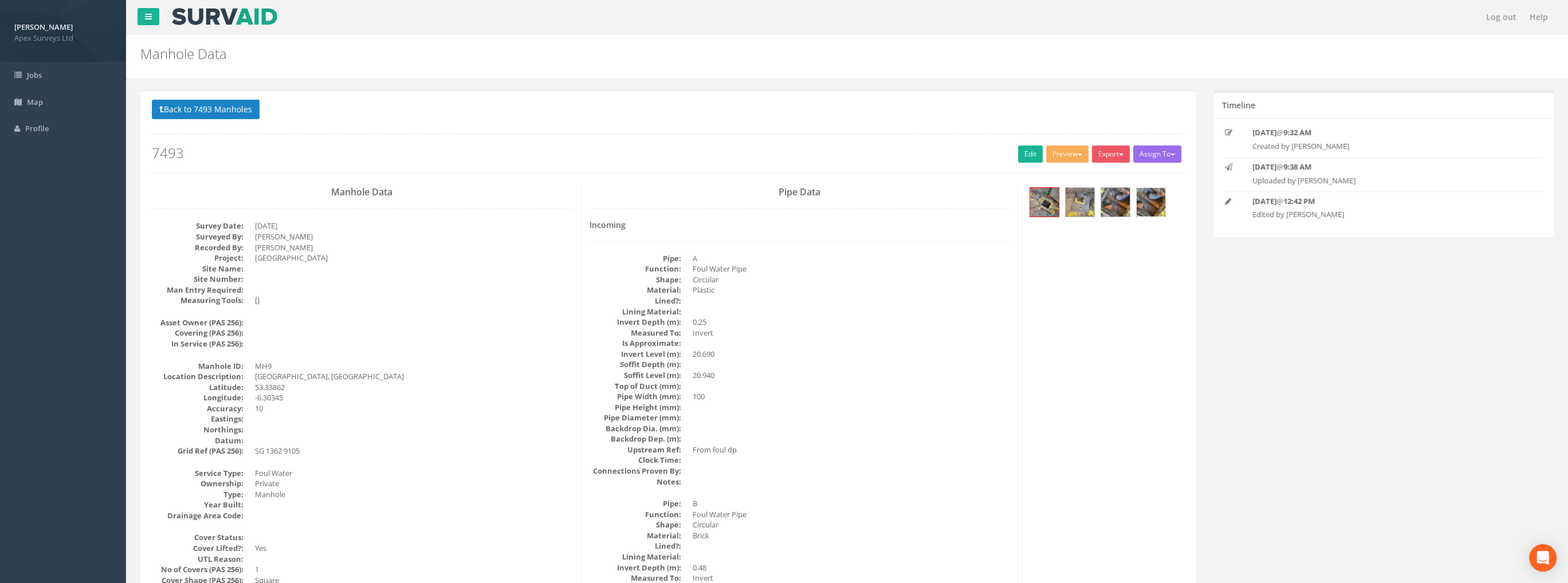
click at [1150, 198] on img at bounding box center [1151, 202] width 29 height 29
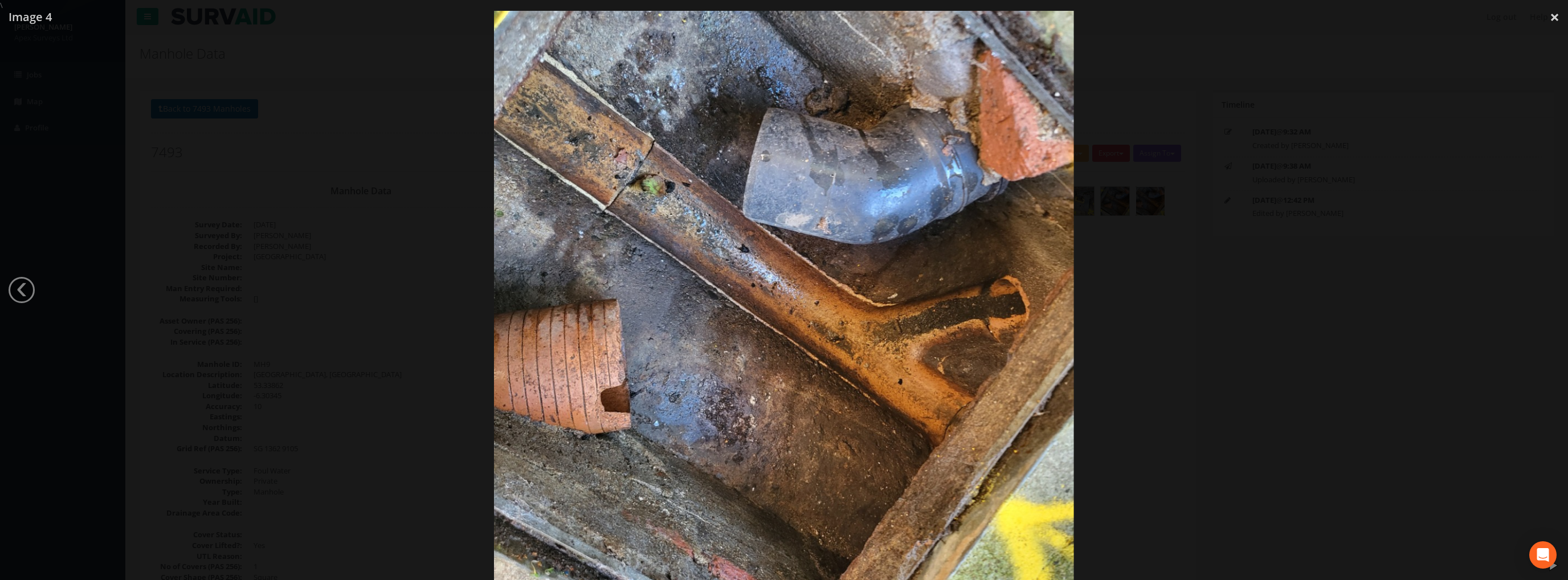
click at [1123, 351] on div at bounding box center [784, 300] width 1568 height 580
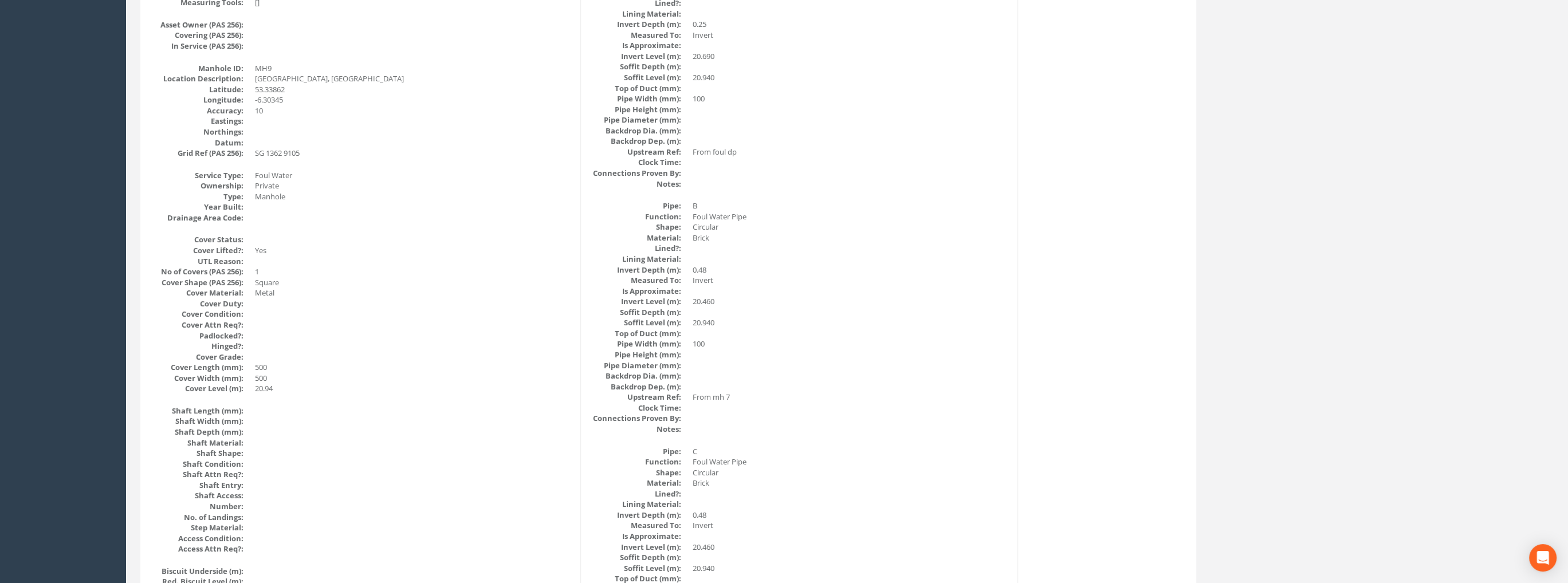
scroll to position [266, 0]
